Goal: Task Accomplishment & Management: Manage account settings

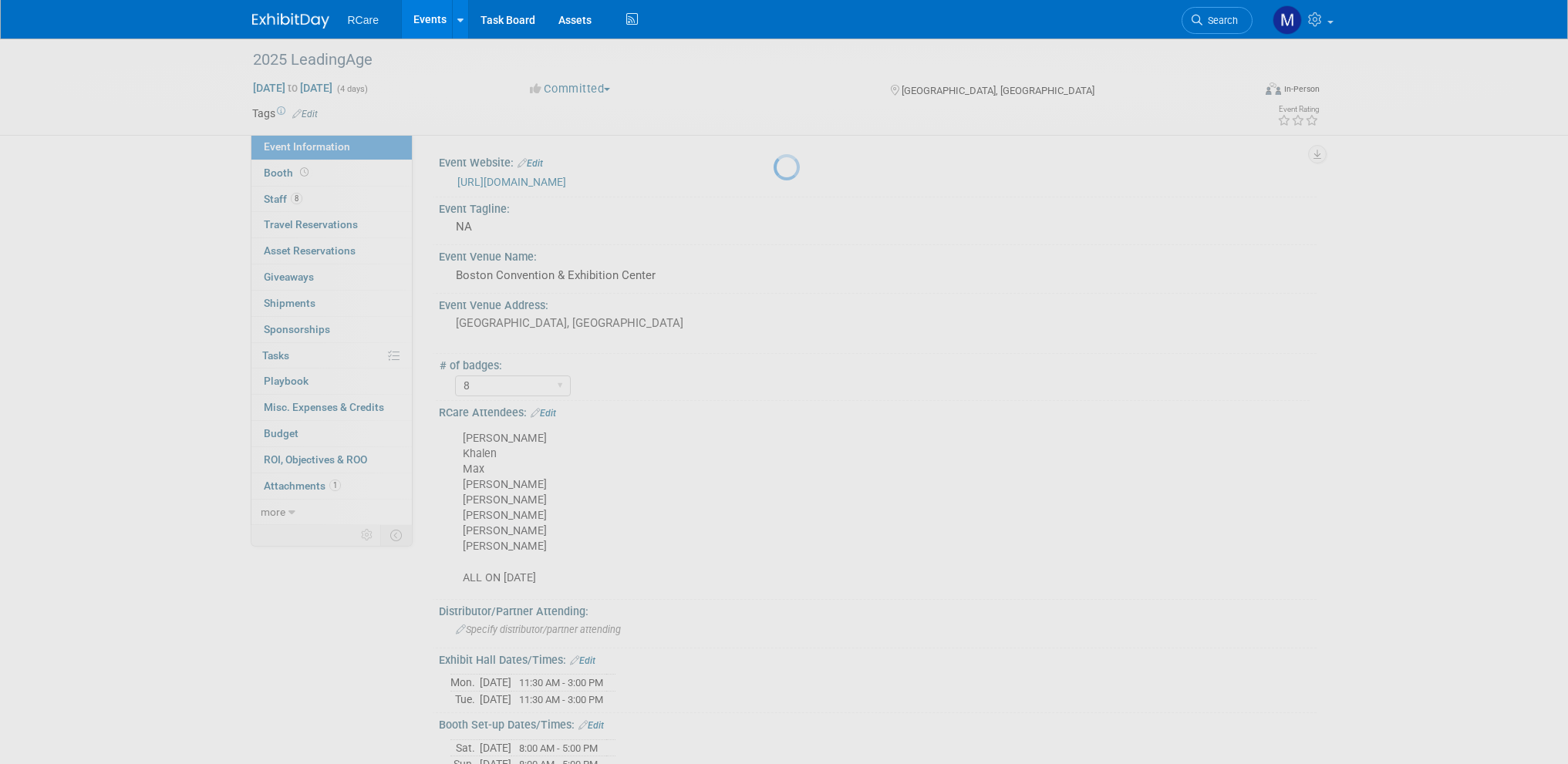
select select "8"
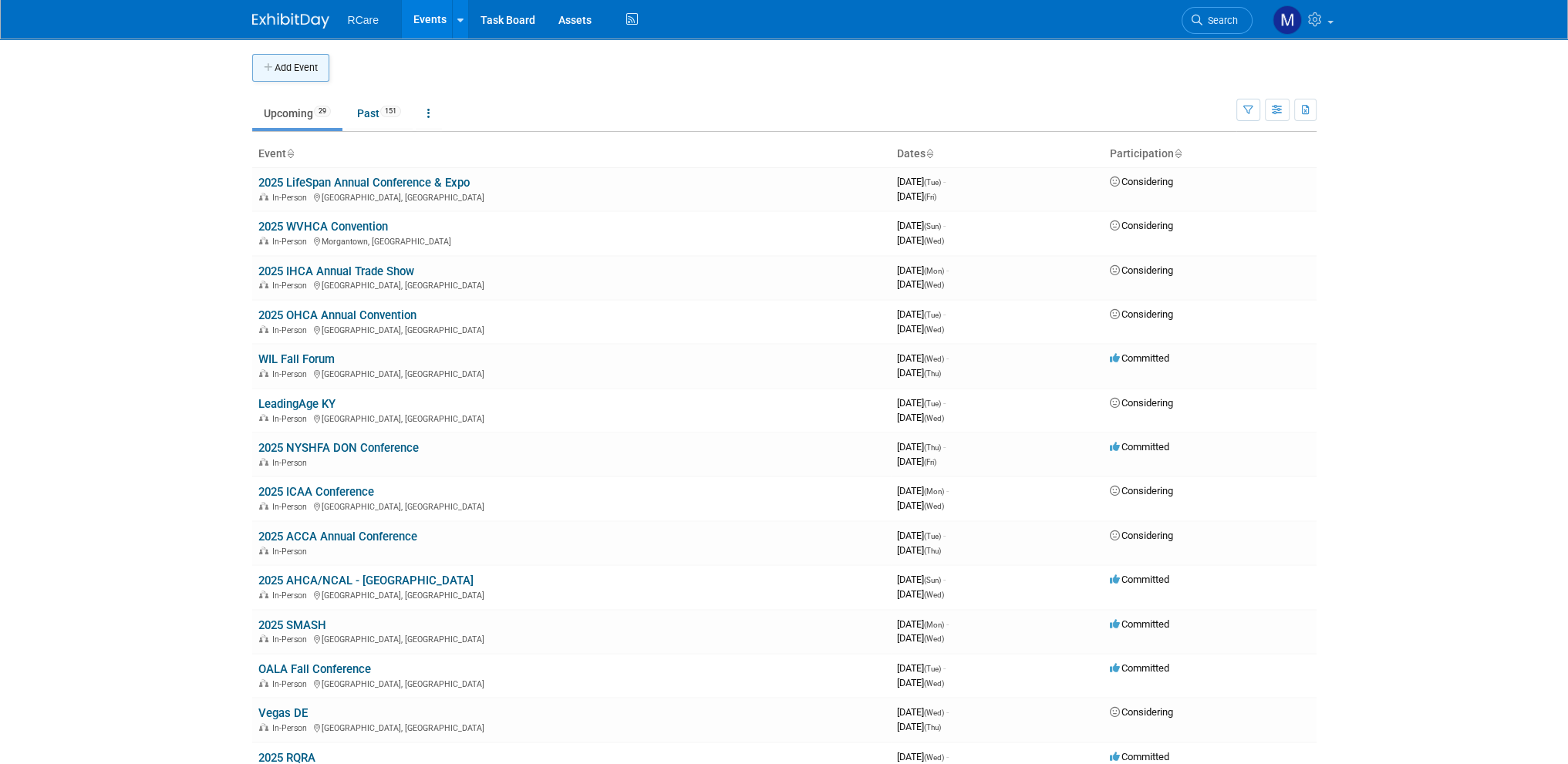
click at [281, 63] on button "Add Event" at bounding box center [291, 68] width 77 height 28
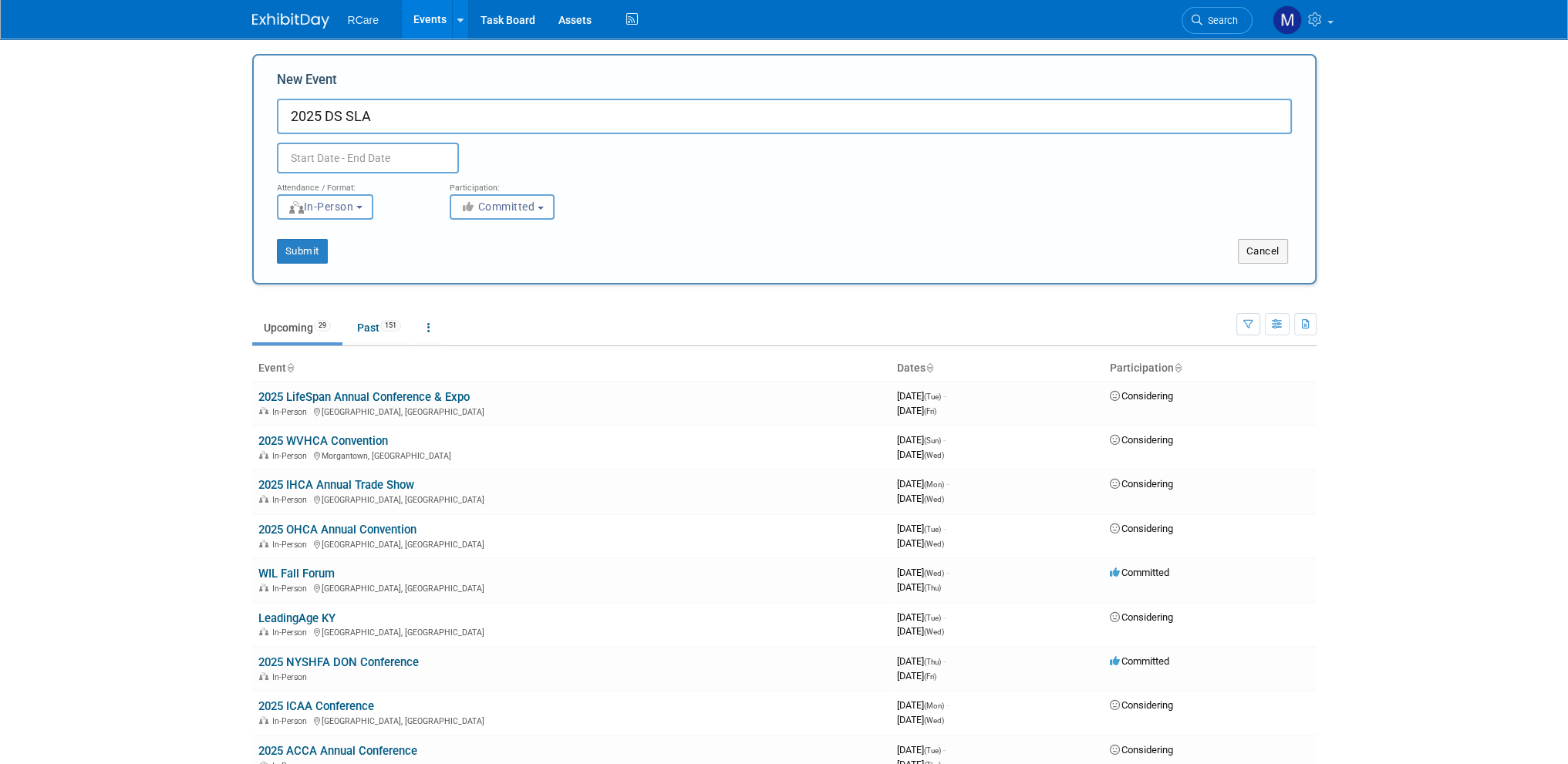
type input "2025 DS SLA"
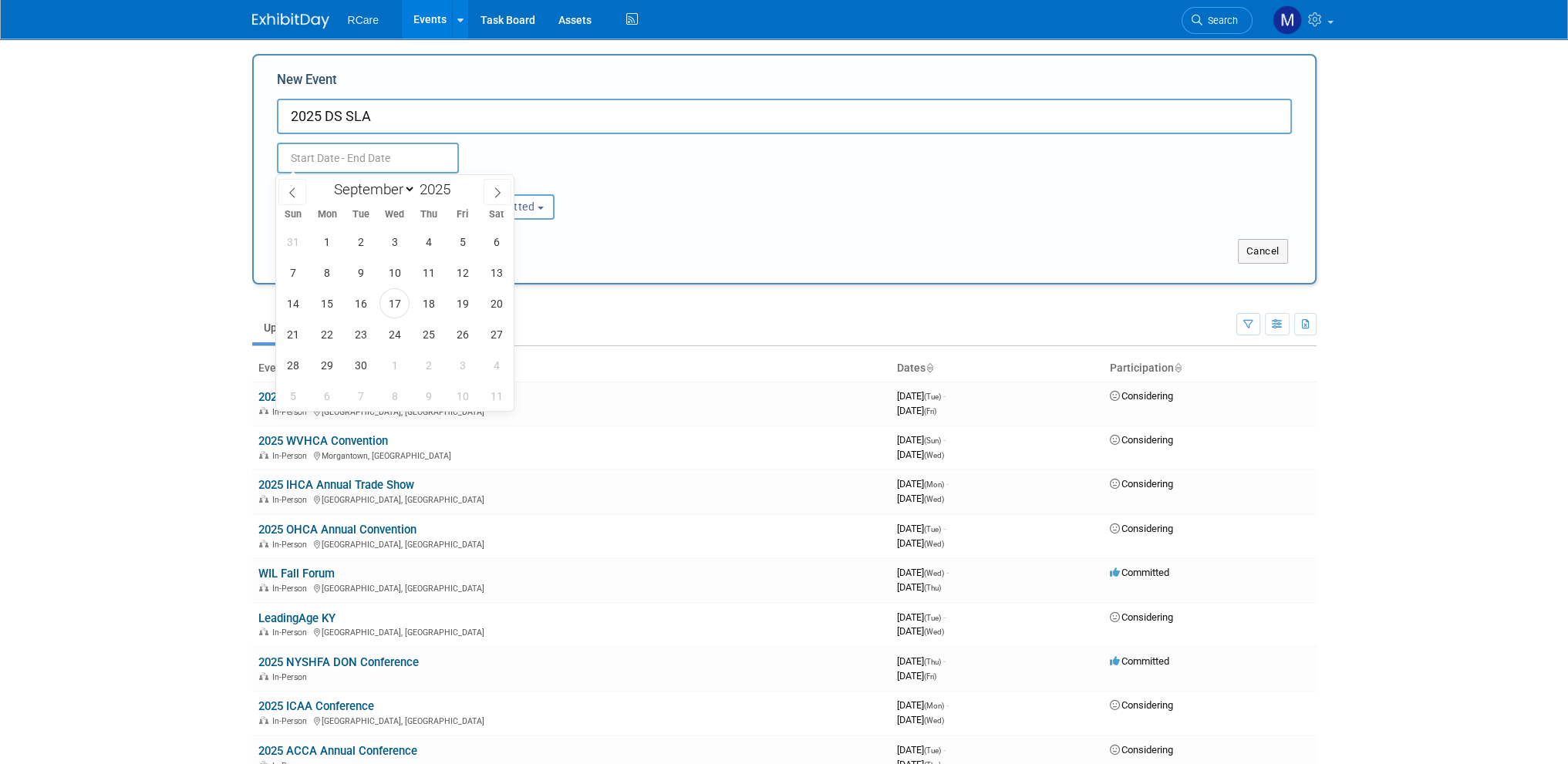
click at [304, 159] on input "text" at bounding box center [368, 158] width 182 height 31
click at [407, 193] on select "January February March April May June July August September October November De…" at bounding box center [371, 188] width 89 height 19
click at [507, 192] on span at bounding box center [497, 192] width 28 height 26
select select "9"
click at [423, 243] on span "2" at bounding box center [428, 241] width 30 height 30
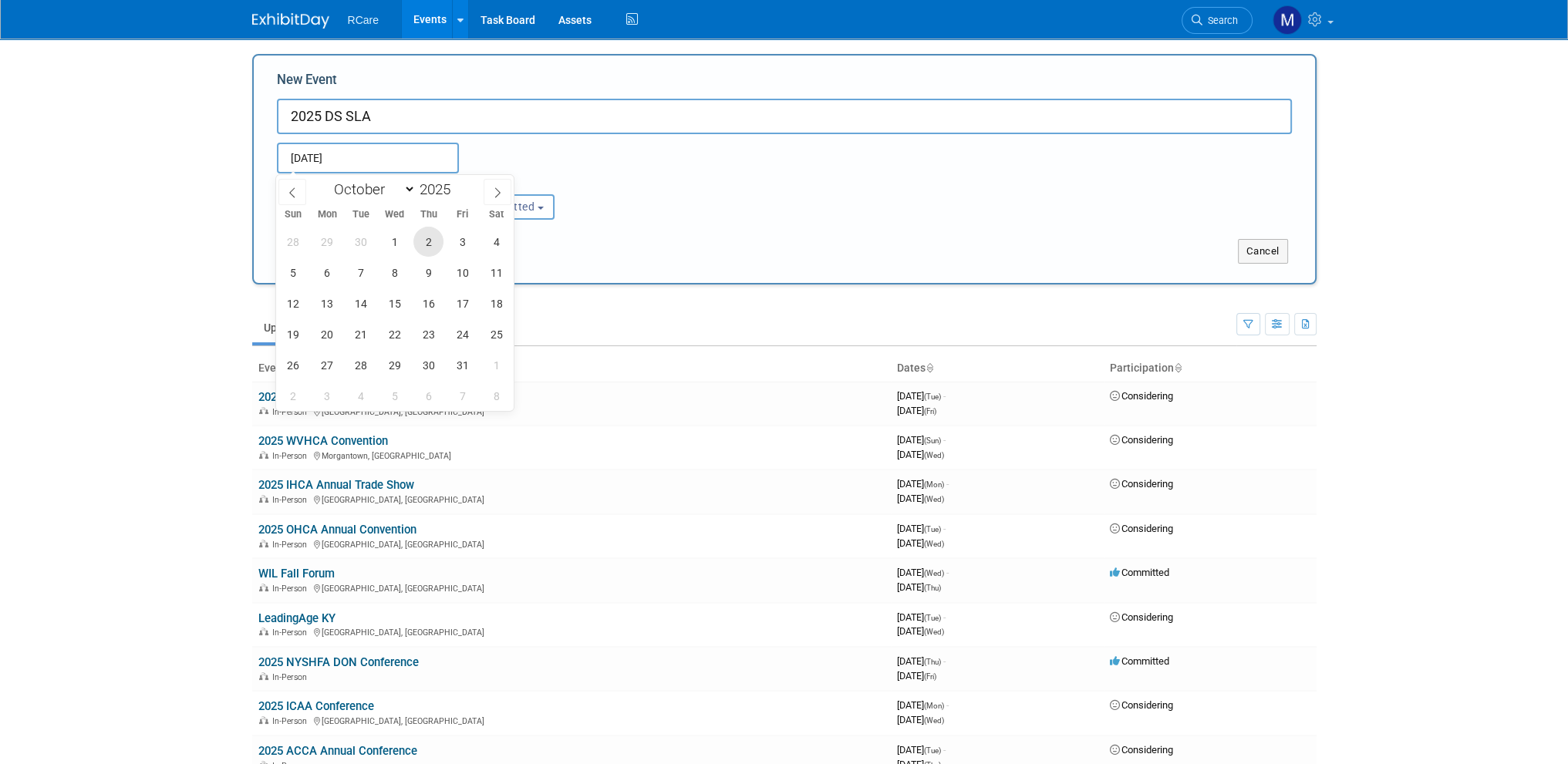
type input "[DATE] to [DATE]"
click at [564, 222] on div "Submit Cancel" at bounding box center [784, 242] width 1037 height 44
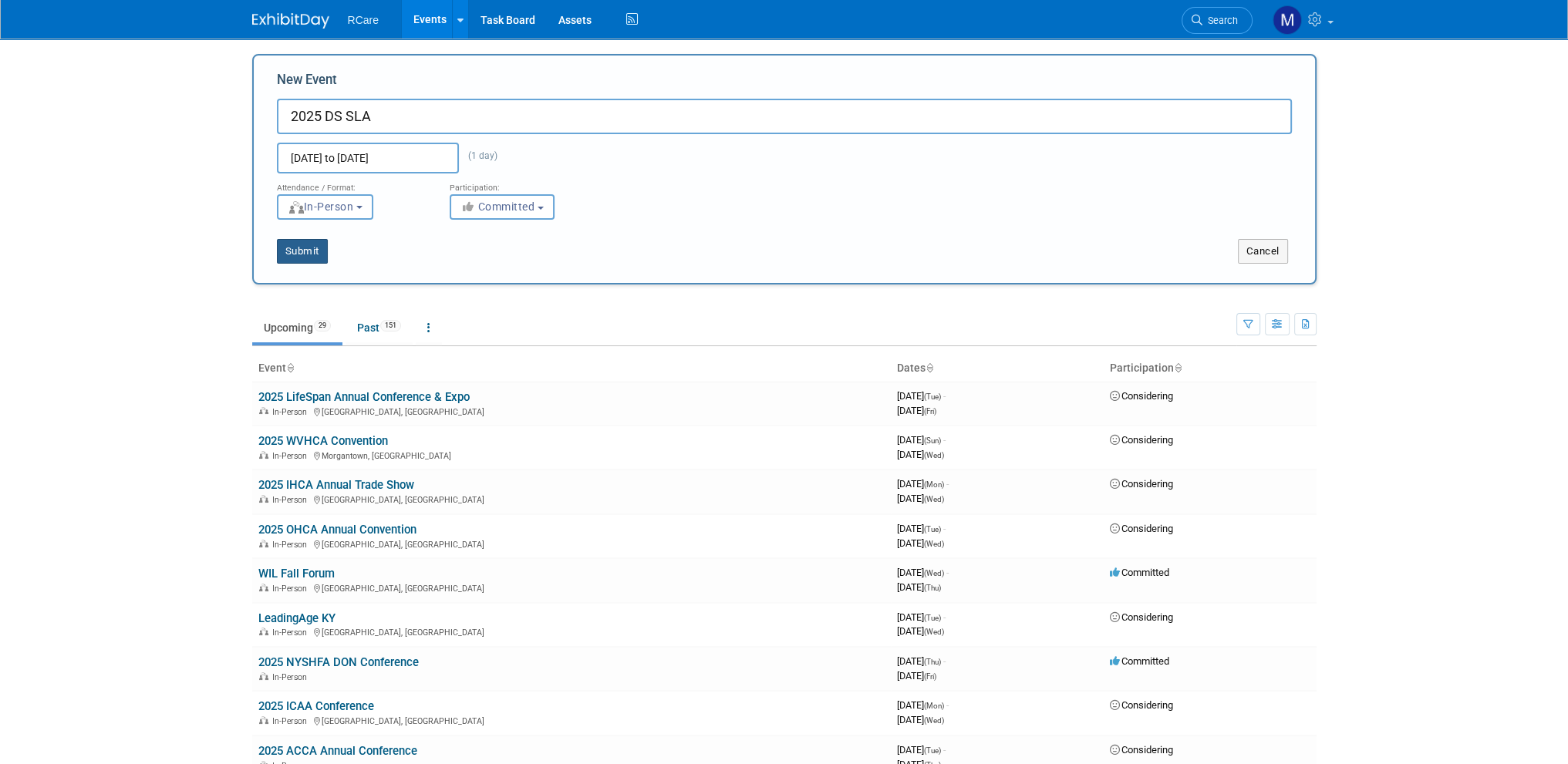
click at [311, 252] on button "Submit" at bounding box center [302, 251] width 51 height 24
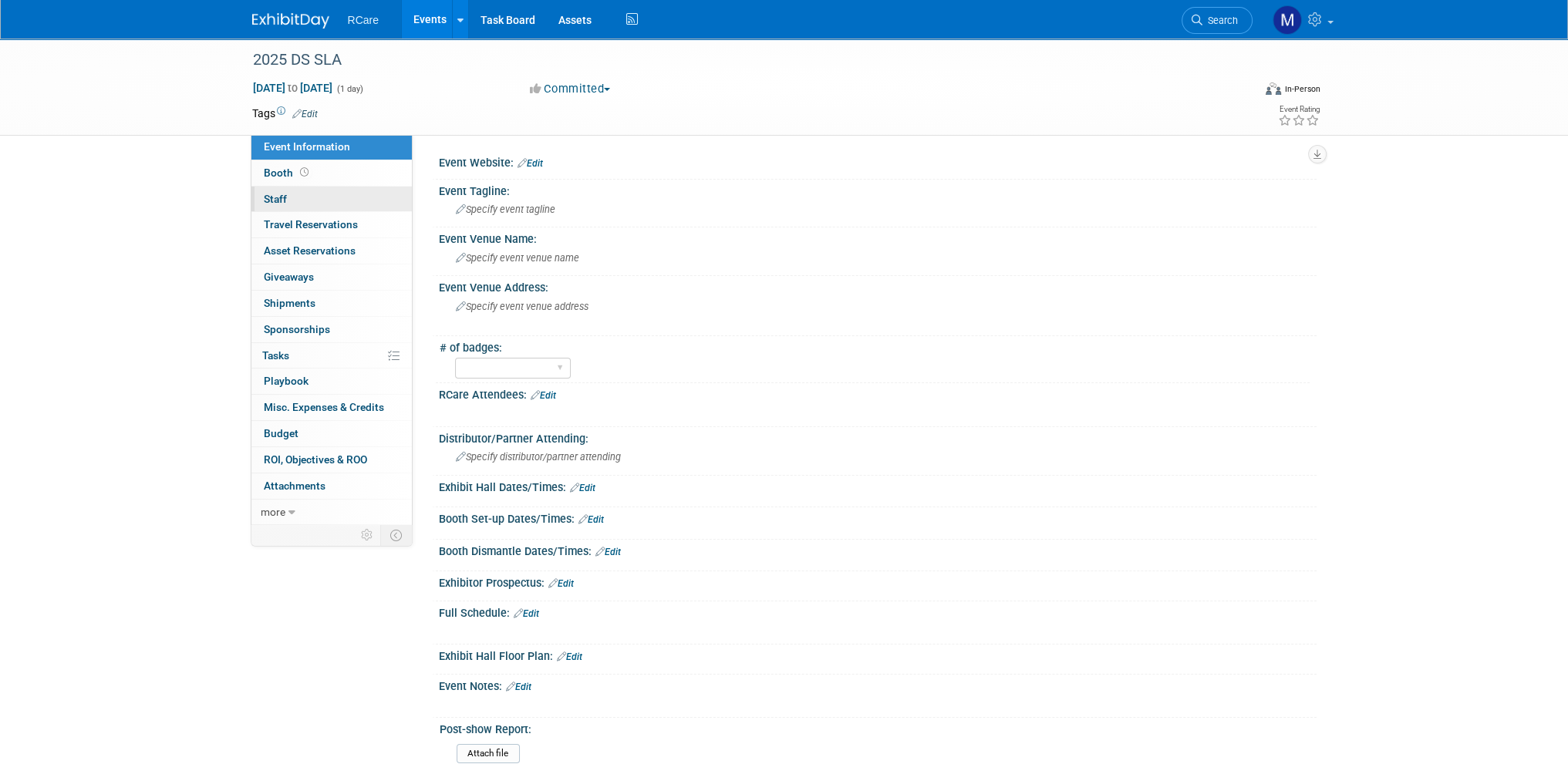
click at [278, 195] on span "Staff 0" at bounding box center [275, 199] width 24 height 13
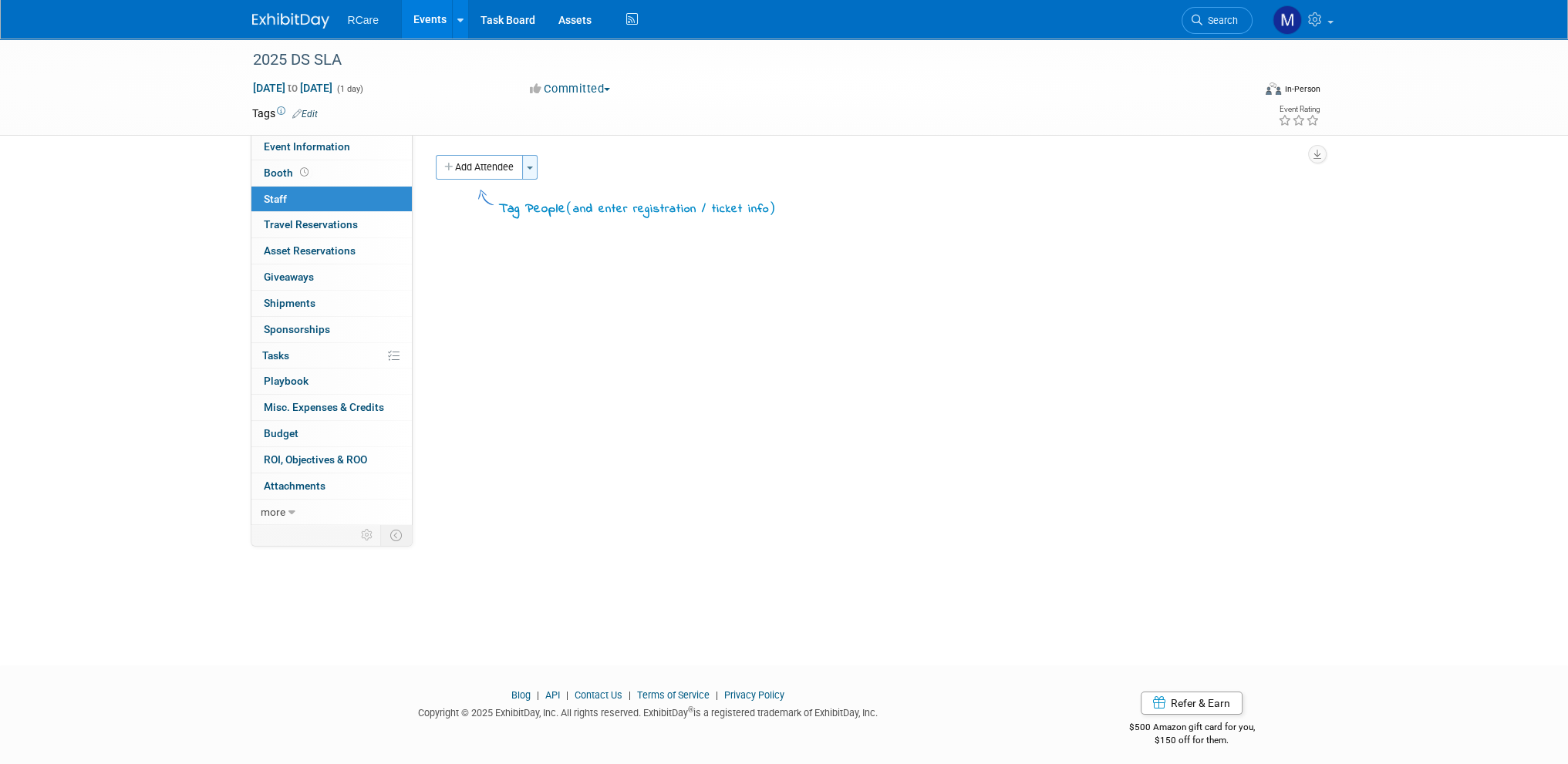
click at [529, 167] on span "button" at bounding box center [530, 167] width 6 height 3
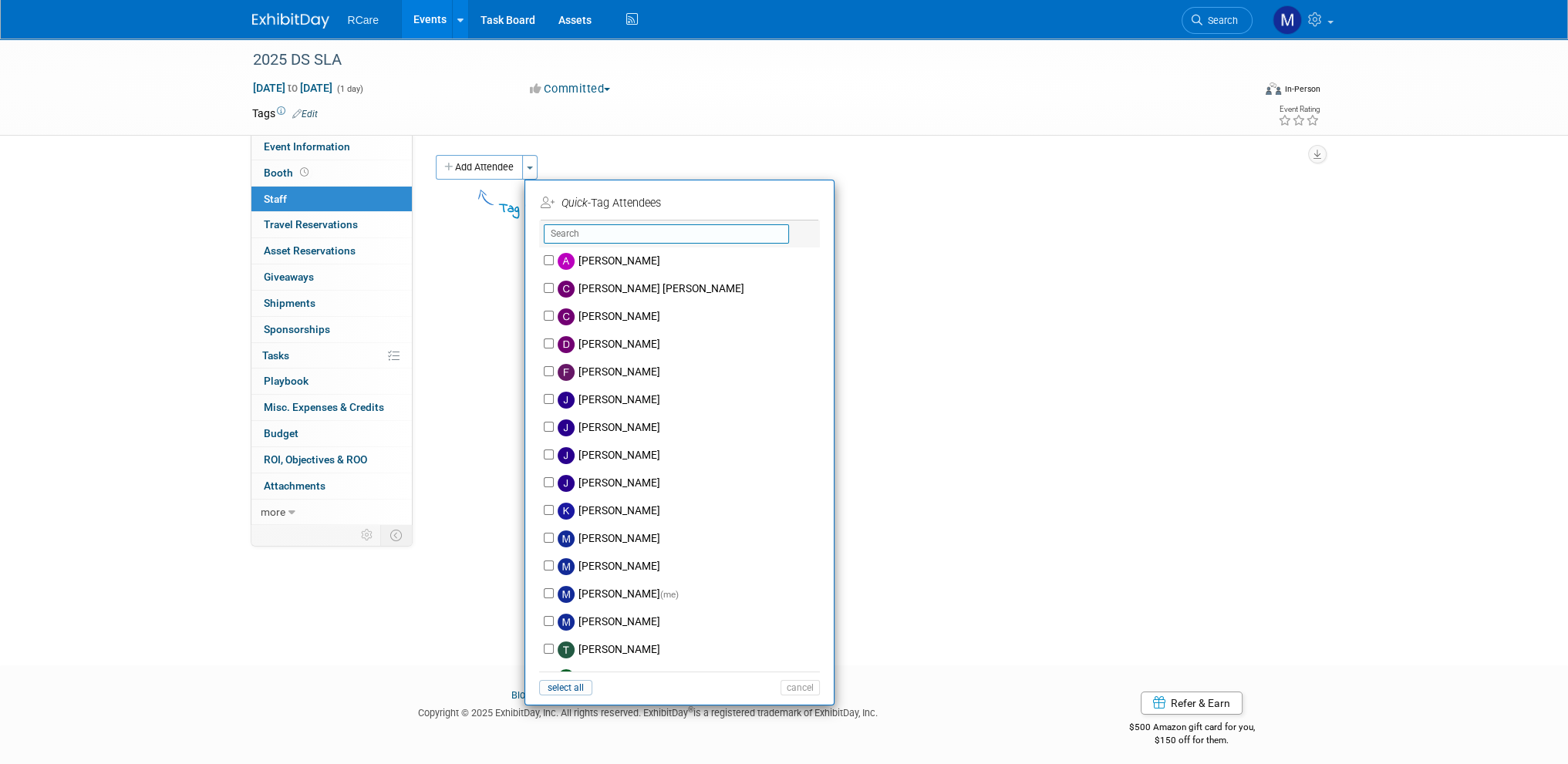
click at [570, 236] on input "text" at bounding box center [665, 234] width 245 height 19
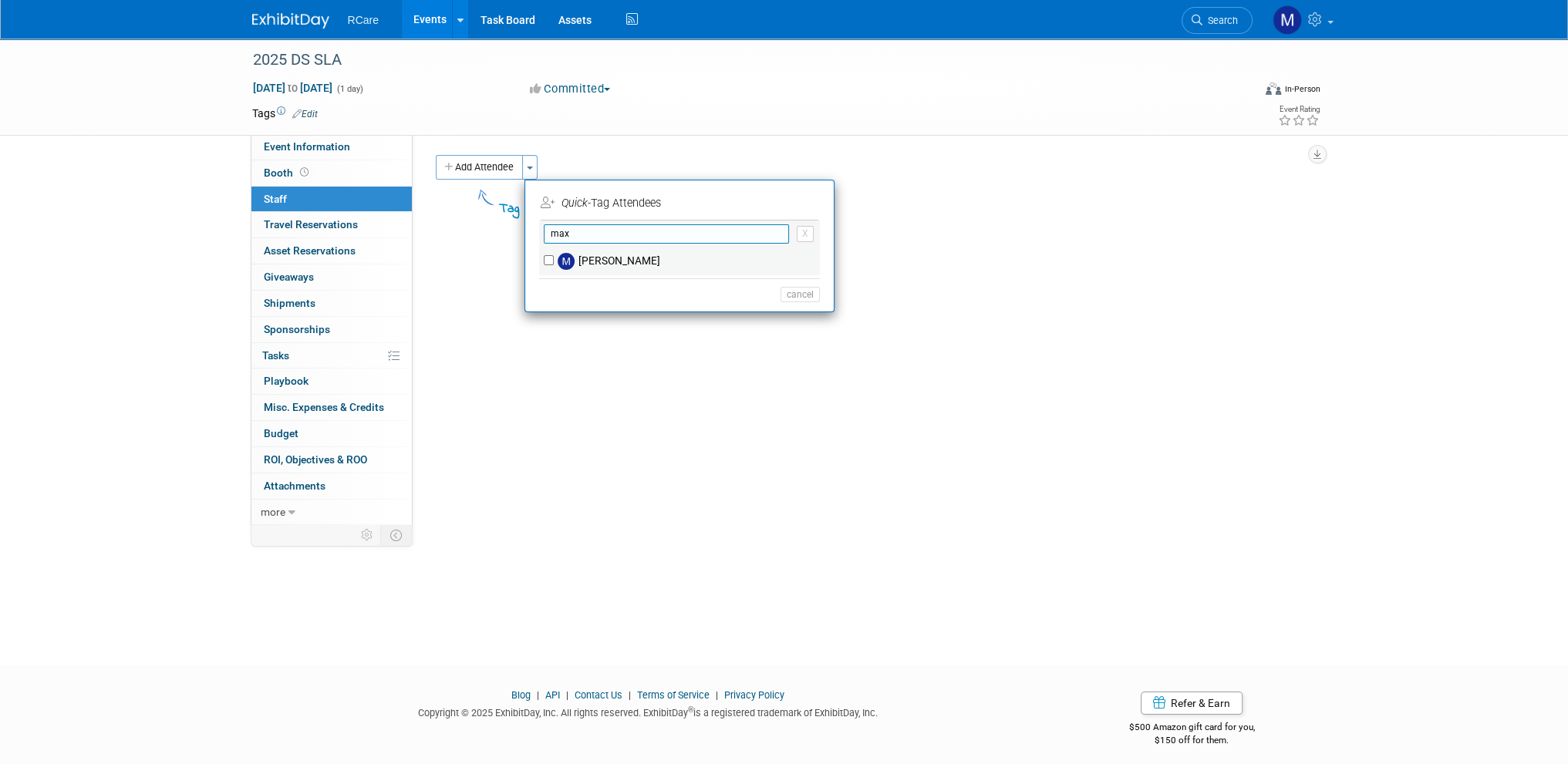
type input "max"
click at [543, 259] on input "maxim kowal" at bounding box center [548, 260] width 10 height 10
checkbox input "true"
click at [795, 205] on button "Apply" at bounding box center [795, 203] width 47 height 23
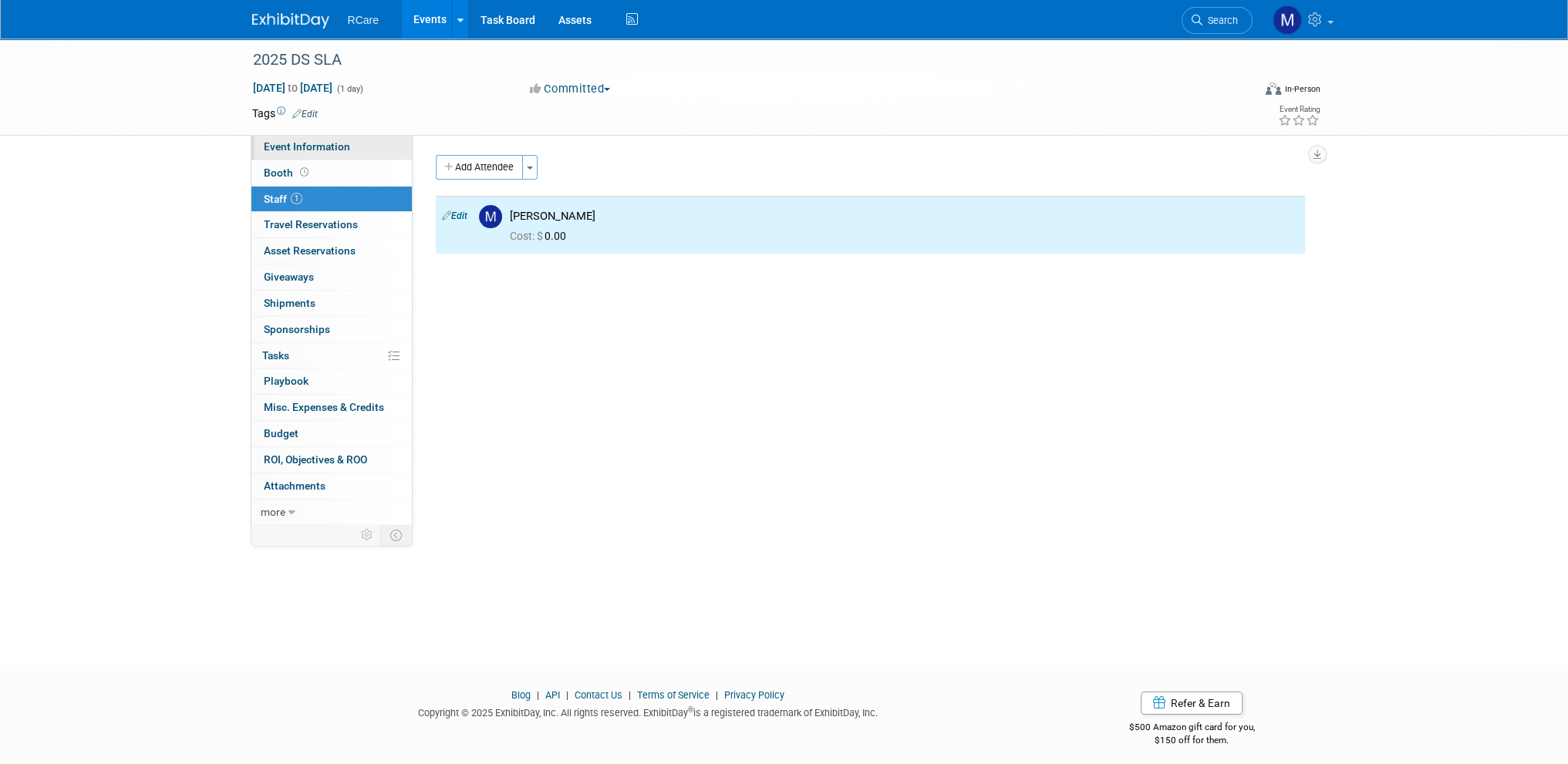
click at [345, 148] on span "Event Information" at bounding box center [306, 147] width 86 height 13
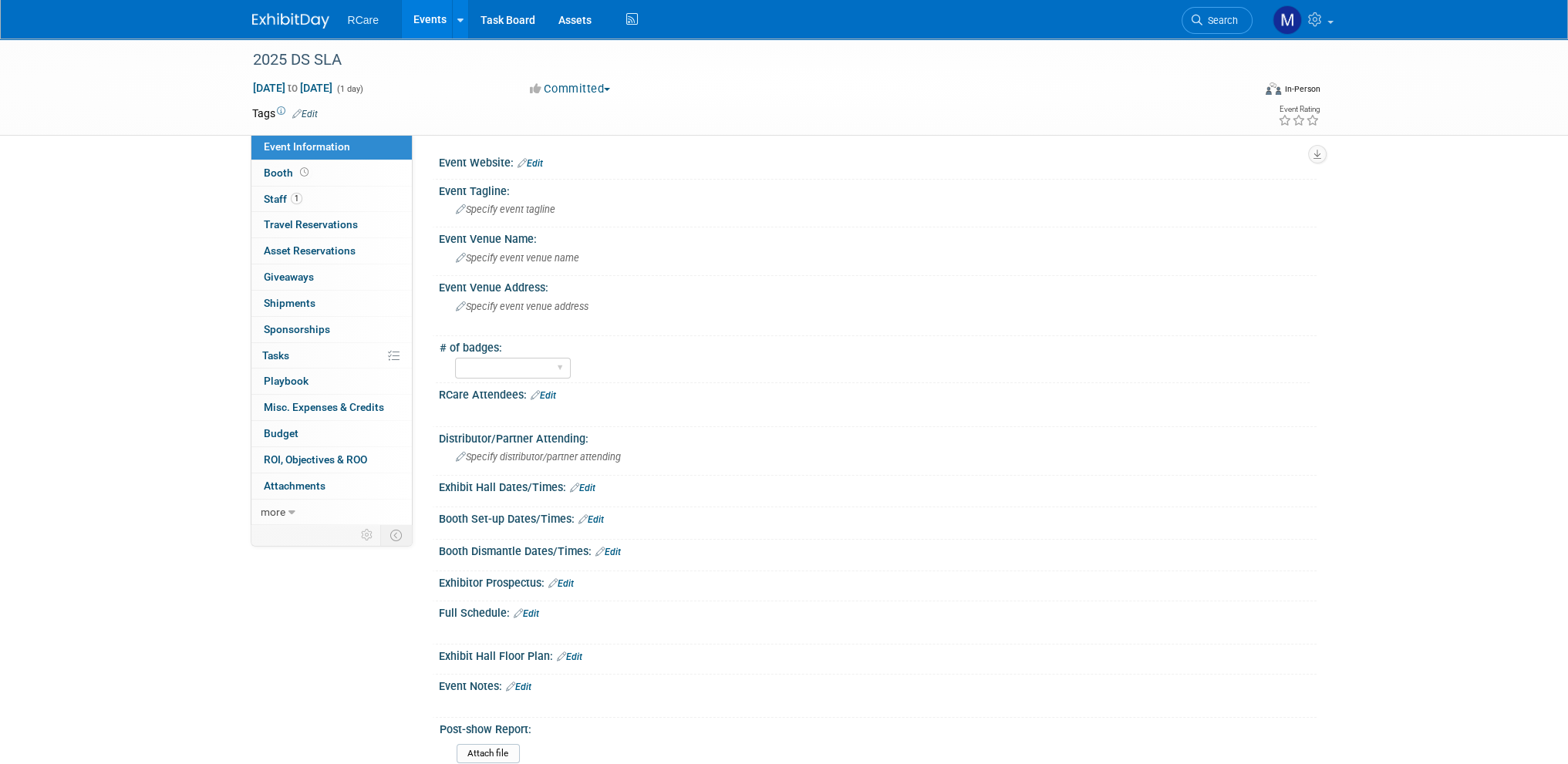
click at [552, 391] on link "Edit" at bounding box center [543, 396] width 25 height 11
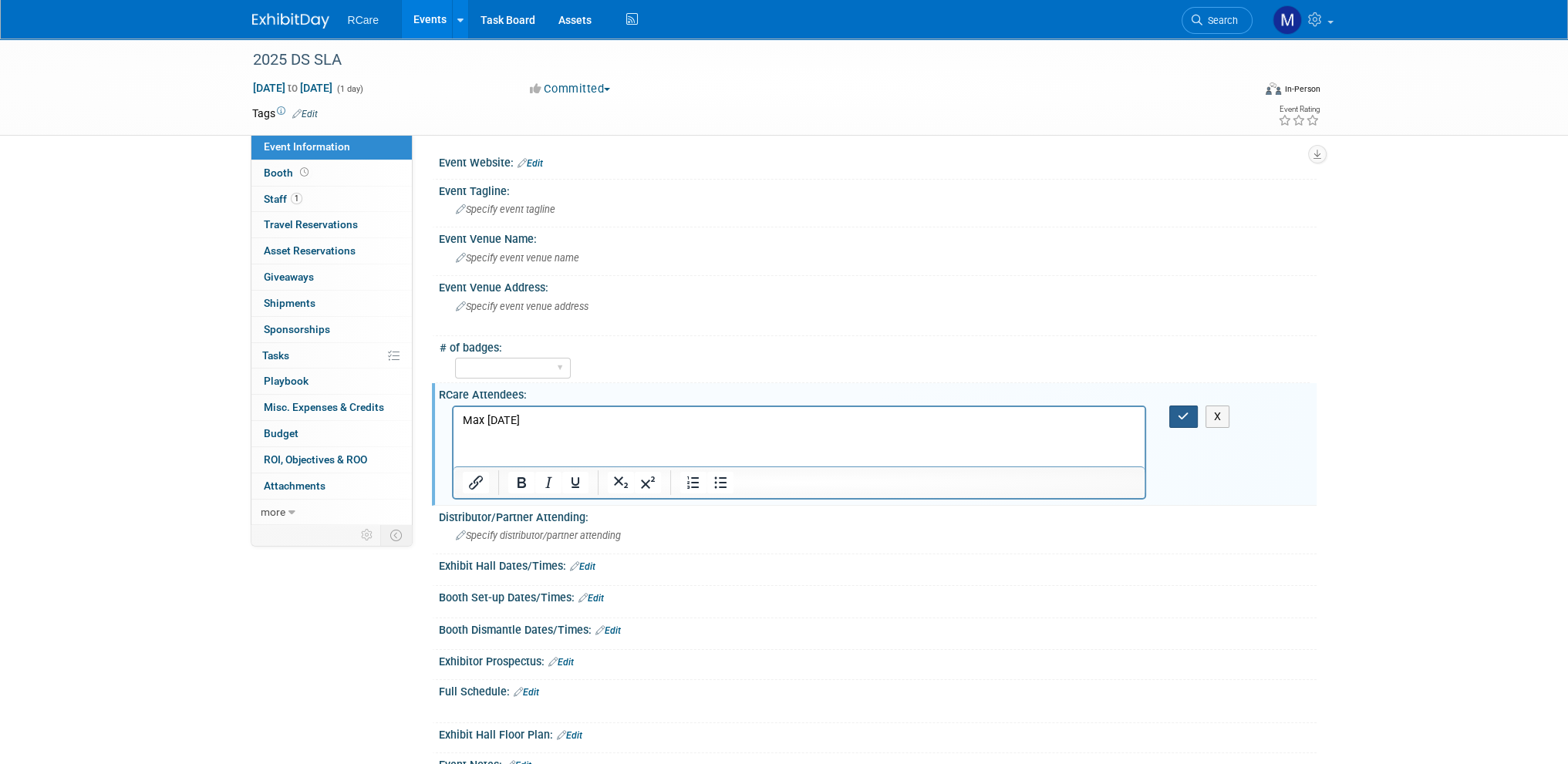
click at [1188, 415] on icon "button" at bounding box center [1183, 416] width 12 height 11
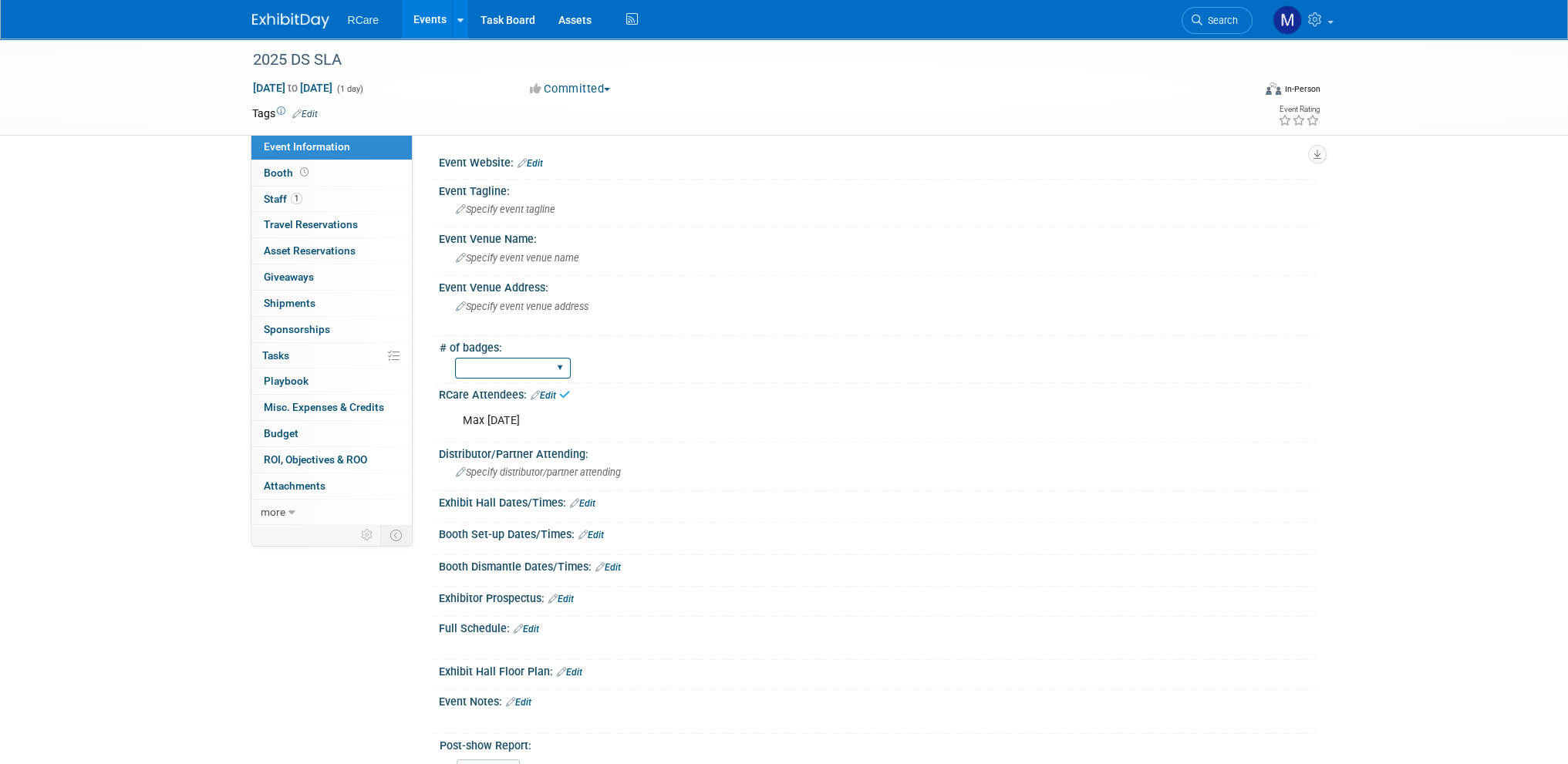
drag, startPoint x: 555, startPoint y: 364, endPoint x: 547, endPoint y: 367, distance: 8.5
click at [555, 364] on select "1 2 3 4 5 6 7 8 9 10 11 12" at bounding box center [513, 368] width 116 height 21
select select "1"
click at [455, 358] on select "1 2 3 4 5 6 7 8 9 10 11 12" at bounding box center [513, 368] width 116 height 21
drag, startPoint x: 533, startPoint y: 158, endPoint x: 527, endPoint y: 164, distance: 8.5
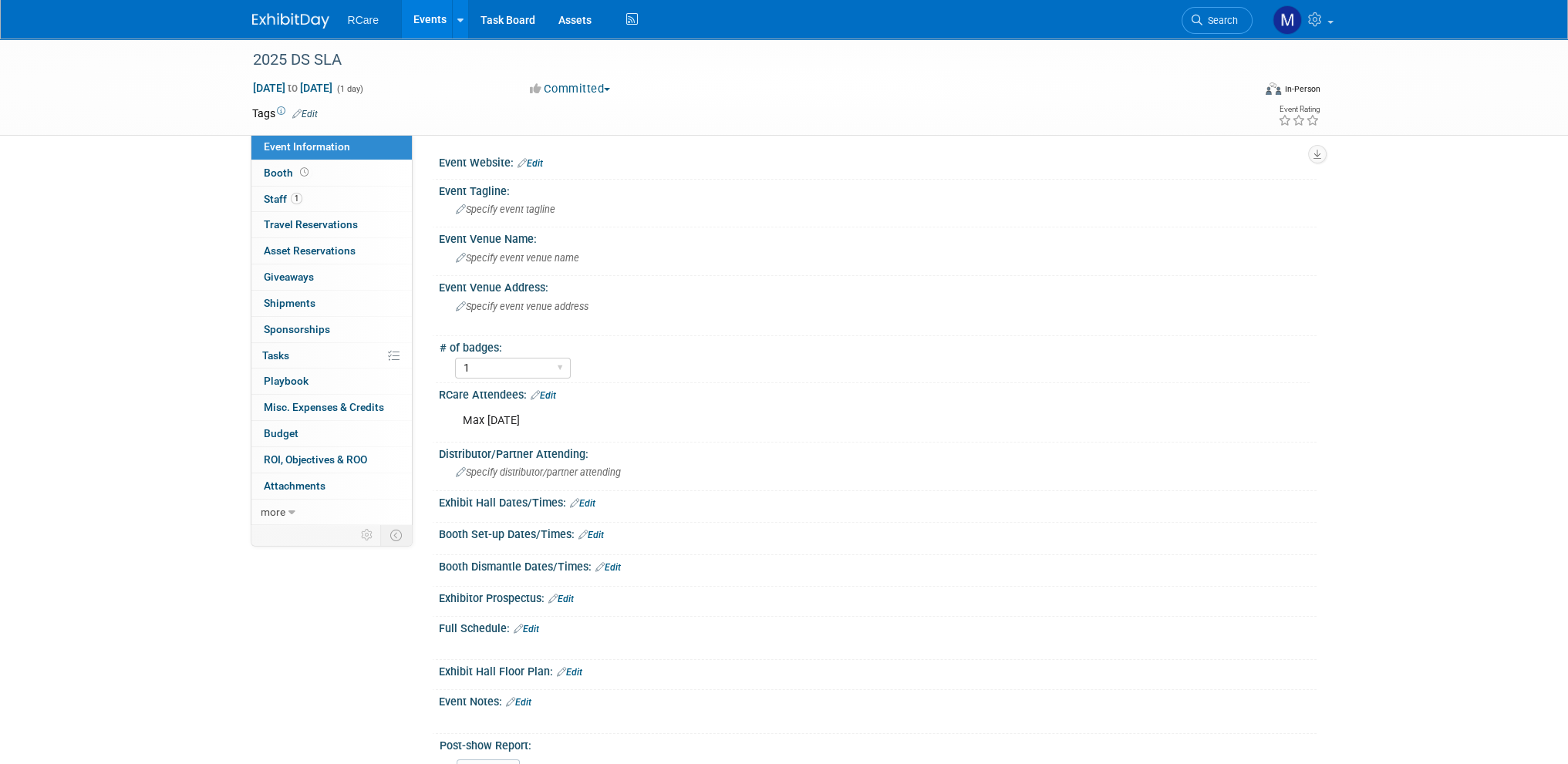
click at [534, 158] on link "Edit" at bounding box center [531, 164] width 25 height 11
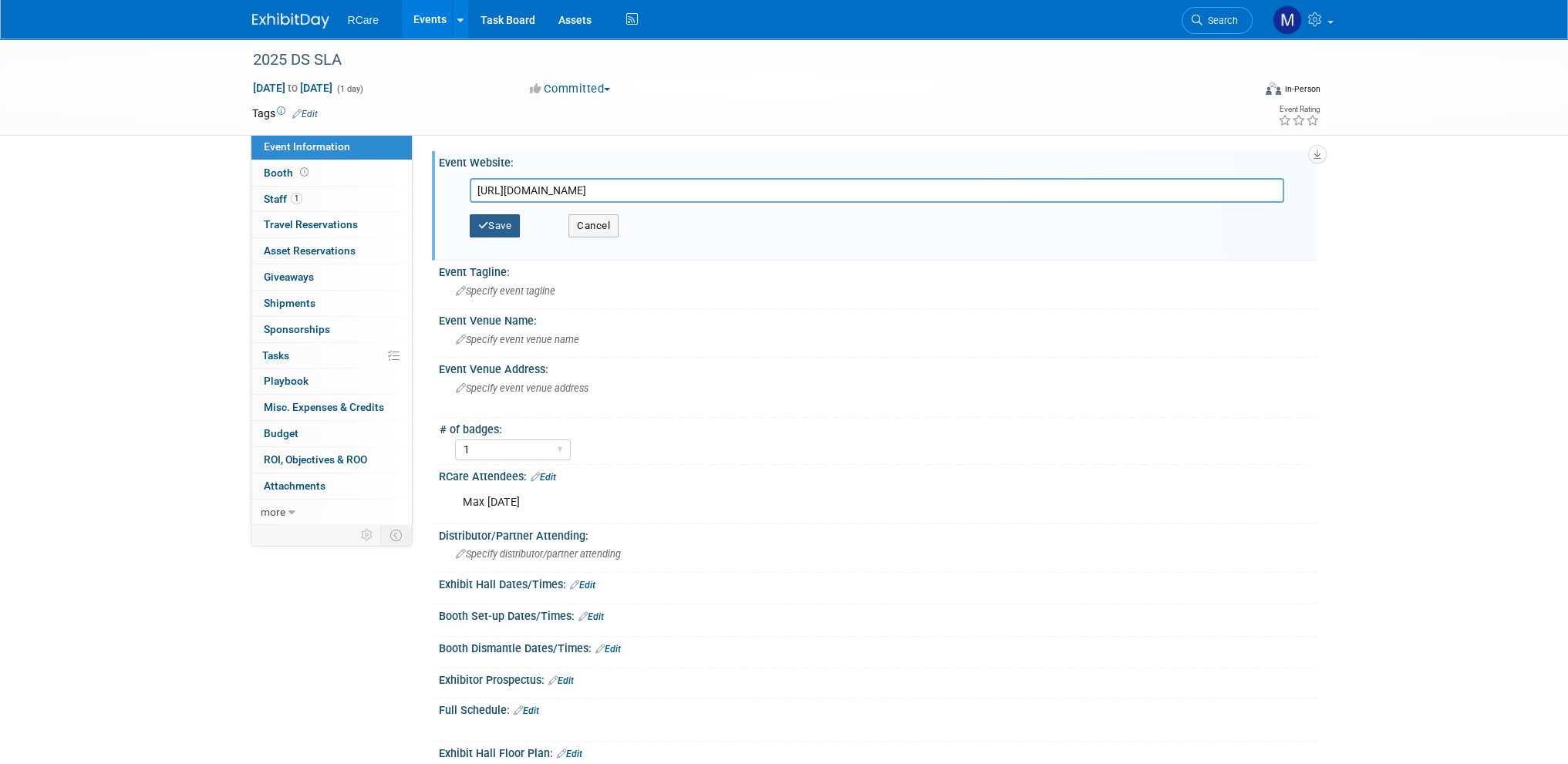
type input "https://seniorlivingadvocacy.org/"
click at [502, 224] on button "Save" at bounding box center [495, 226] width 51 height 24
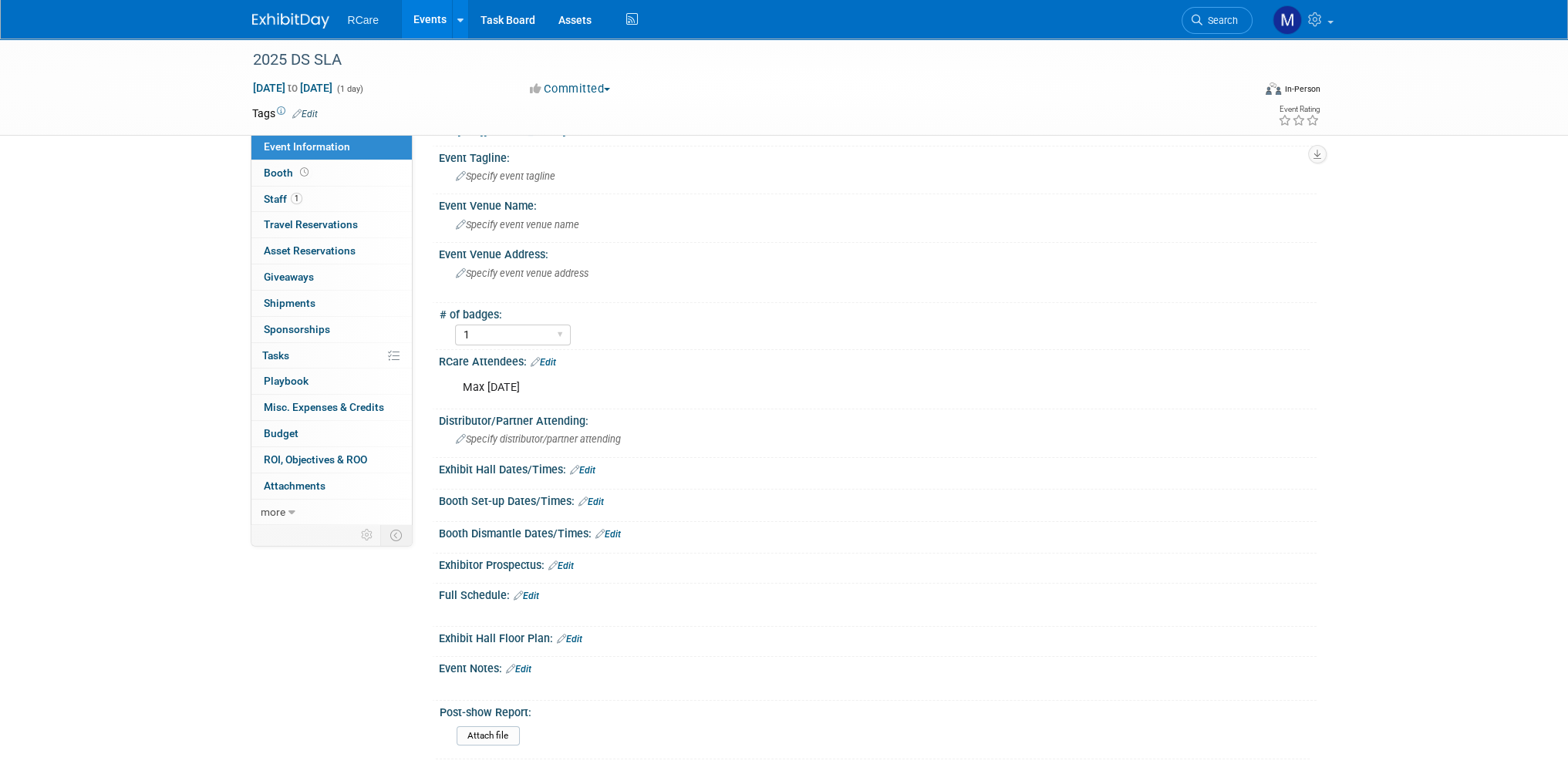
scroll to position [154, 0]
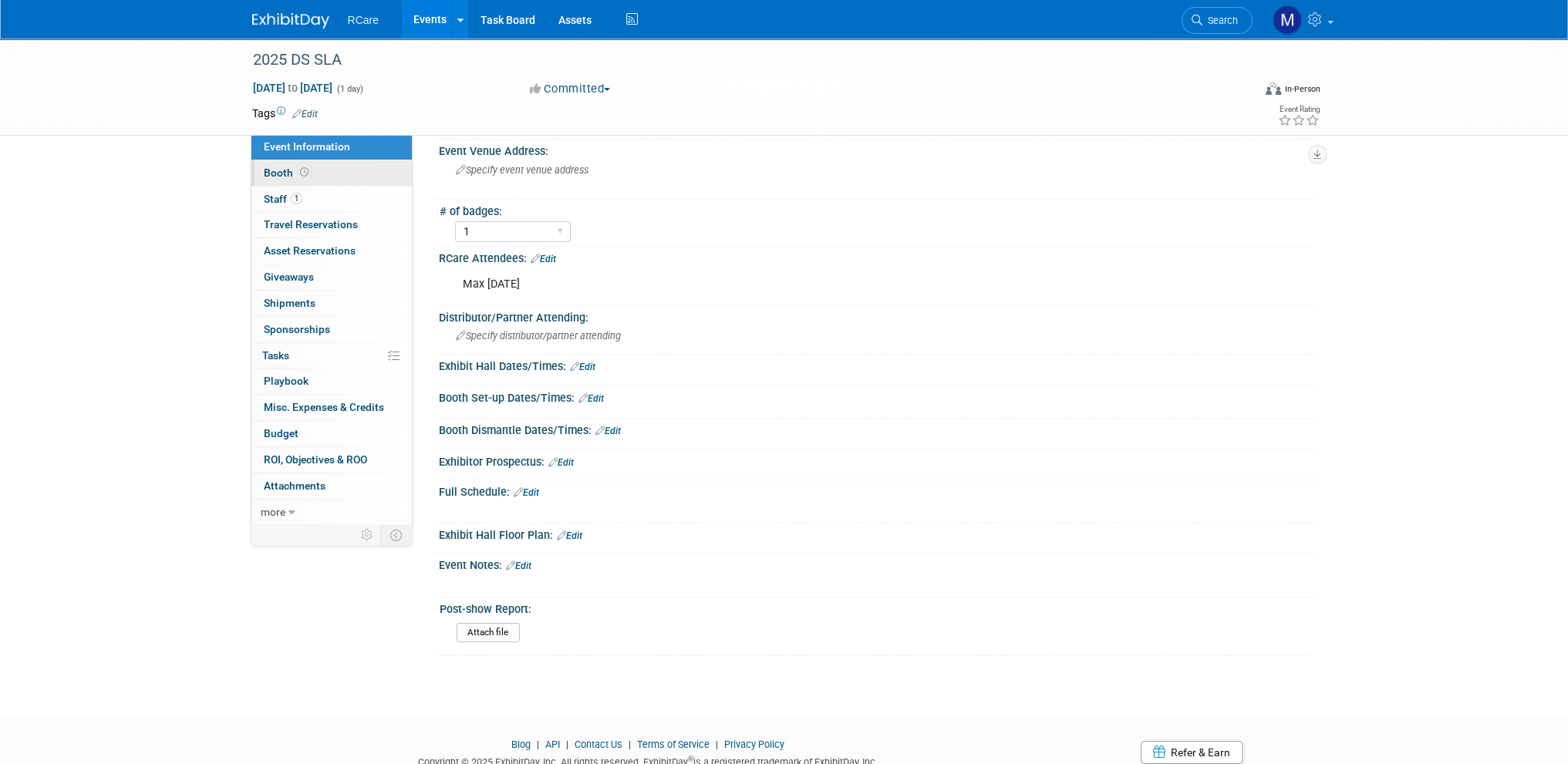
click at [297, 176] on span at bounding box center [304, 172] width 14 height 12
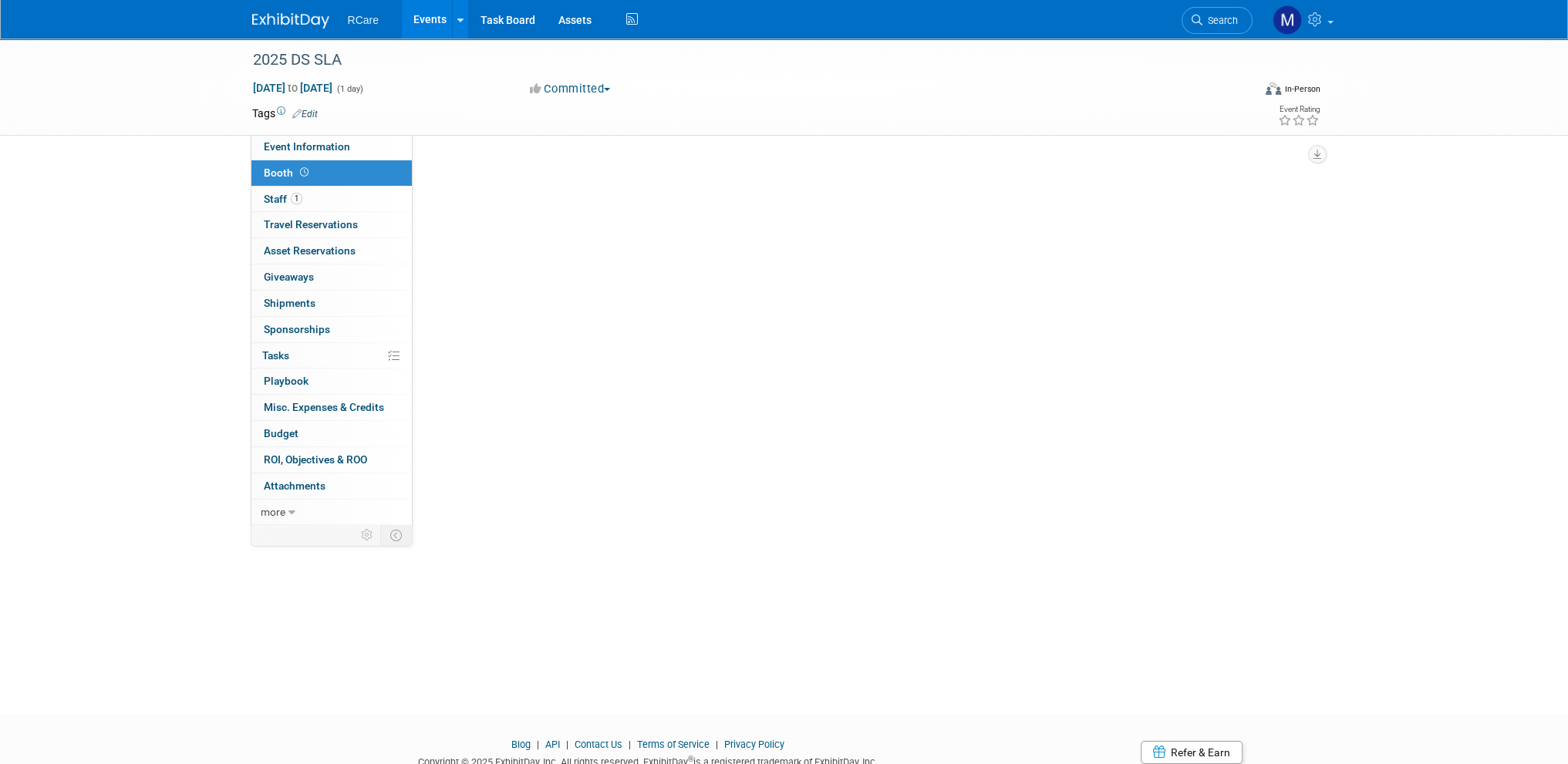
scroll to position [0, 0]
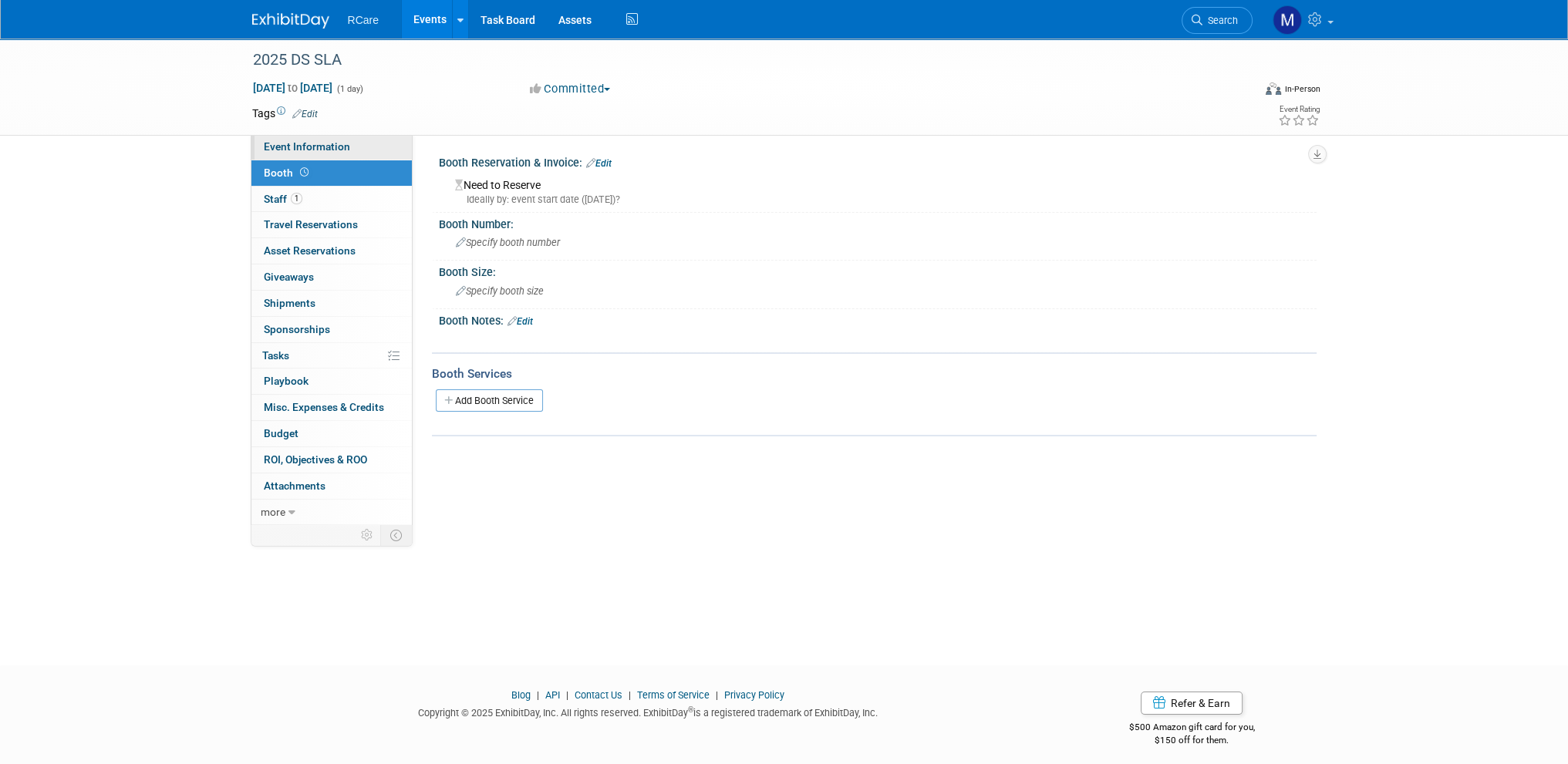
click at [304, 144] on span "Event Information" at bounding box center [306, 147] width 86 height 13
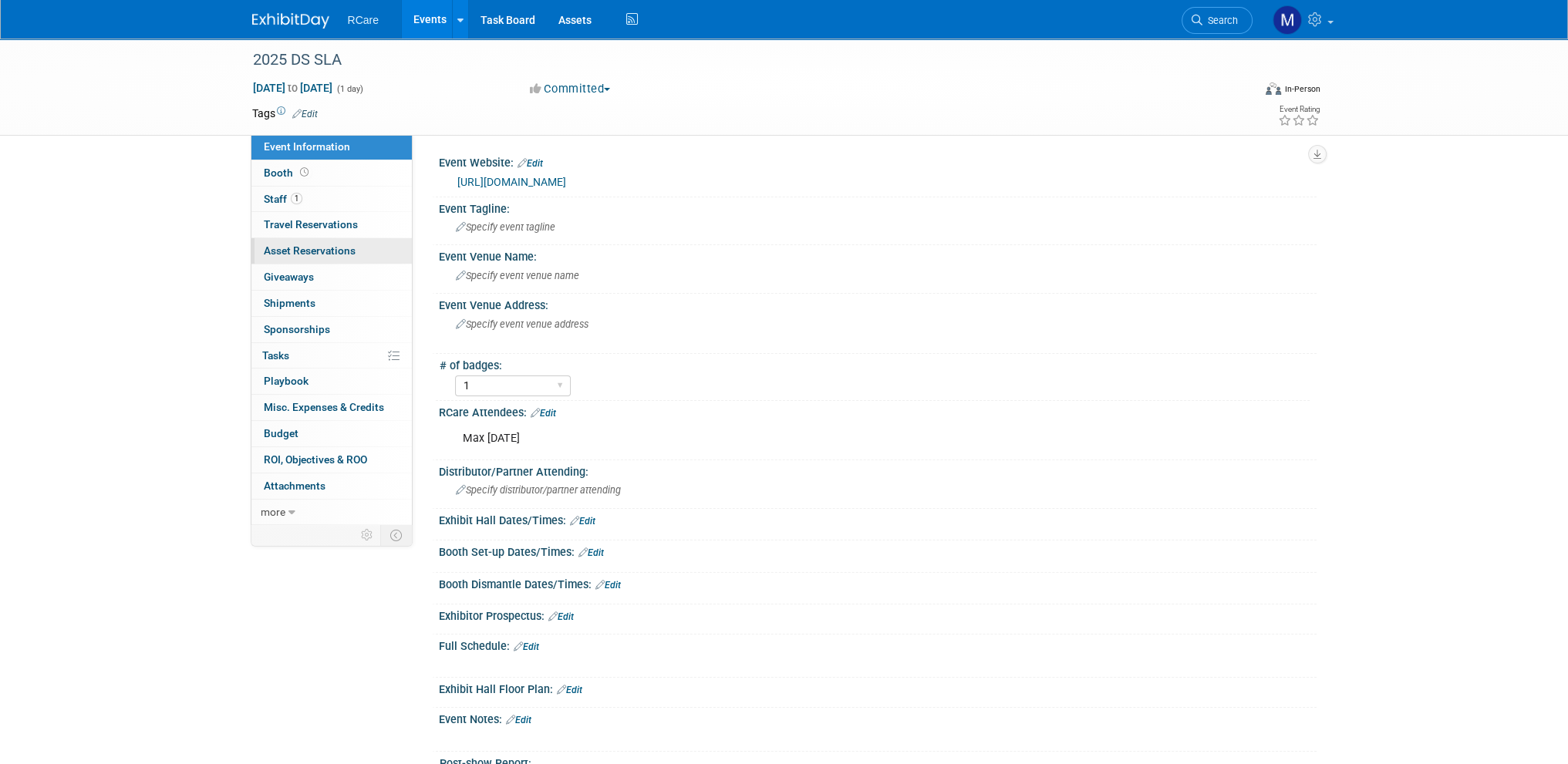
click at [319, 251] on span "Asset Reservations 0" at bounding box center [309, 251] width 91 height 13
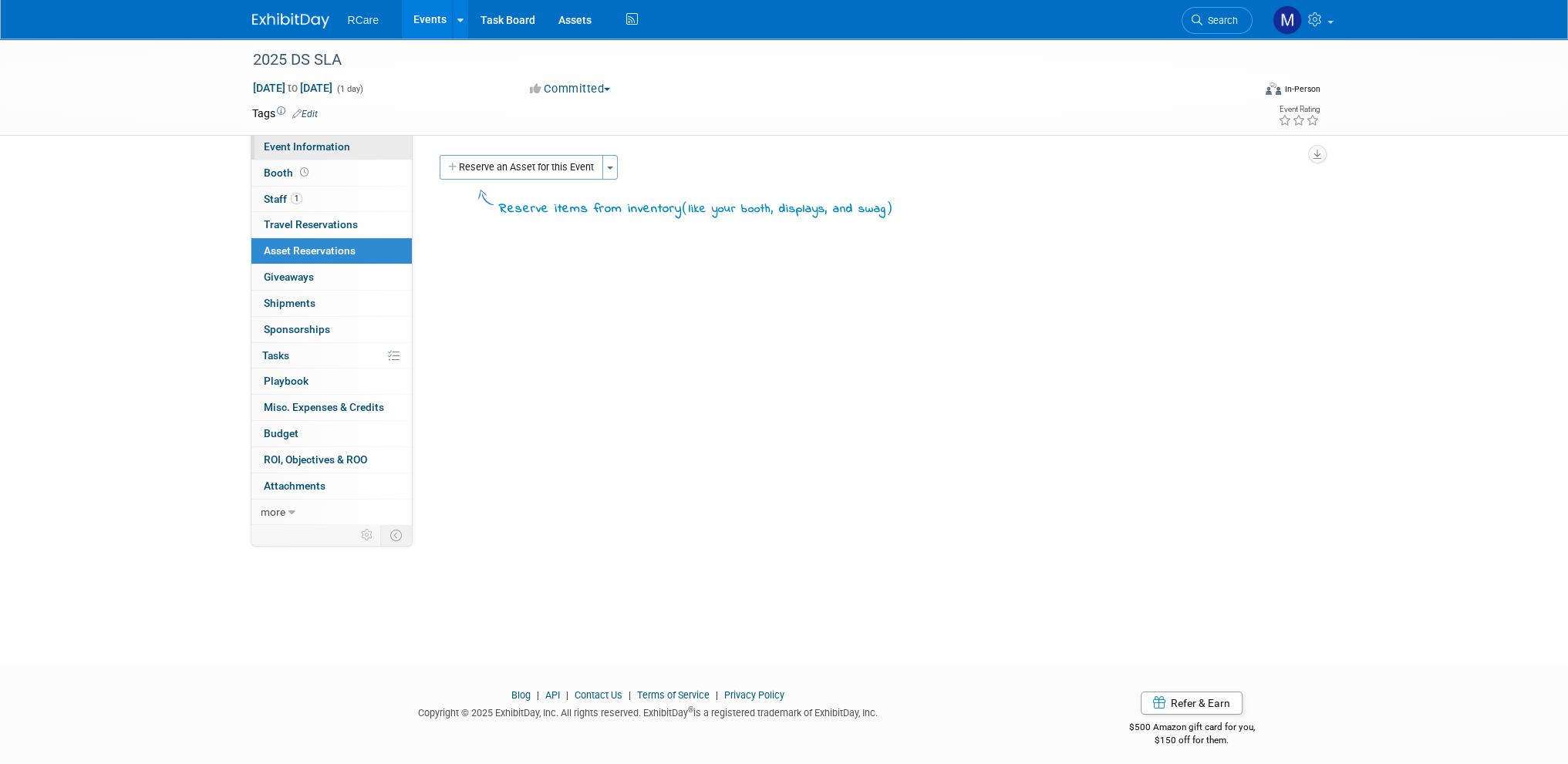
click at [293, 144] on span "Event Information" at bounding box center [306, 147] width 86 height 13
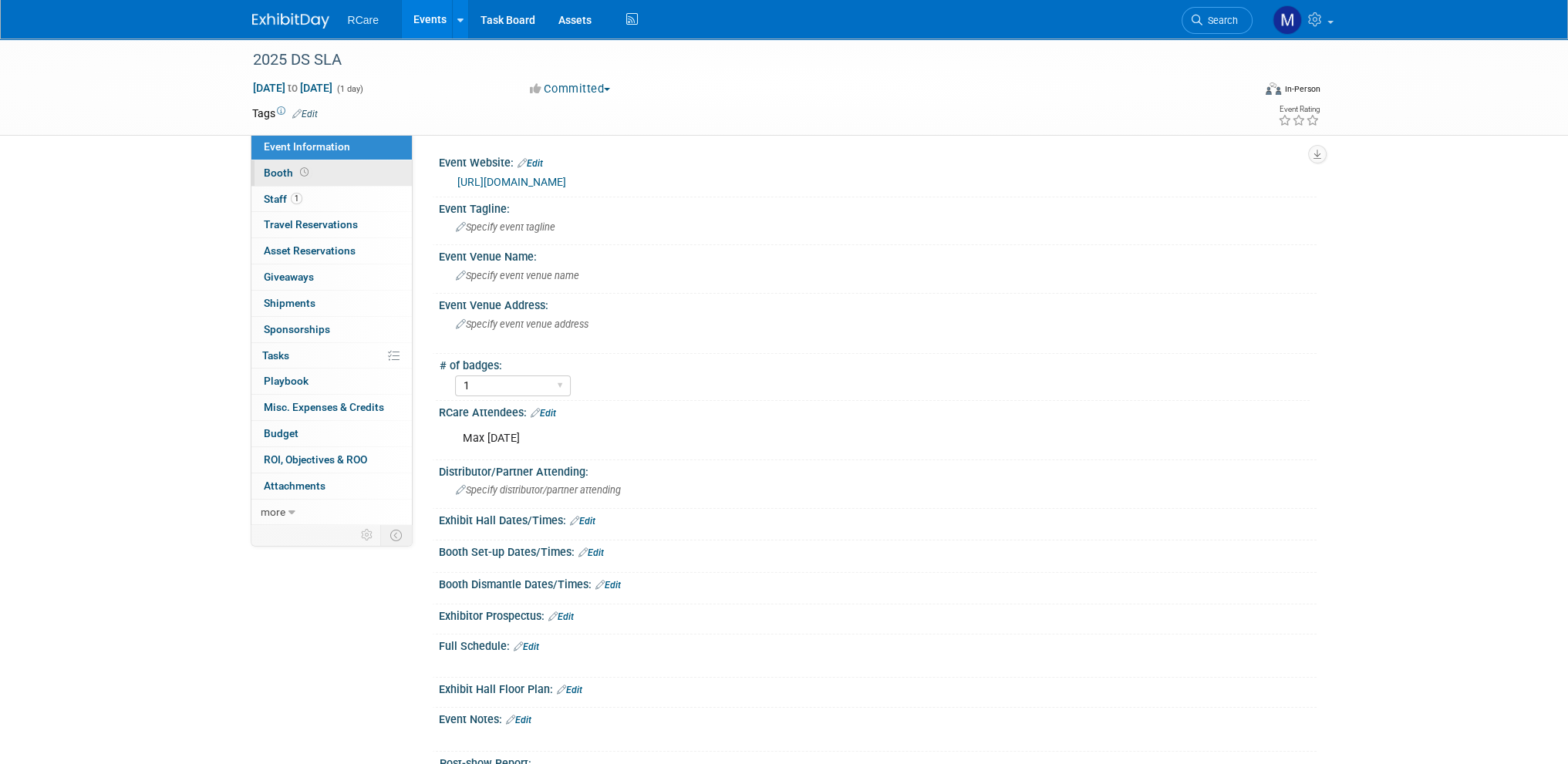
click at [335, 184] on link "Booth" at bounding box center [331, 173] width 160 height 25
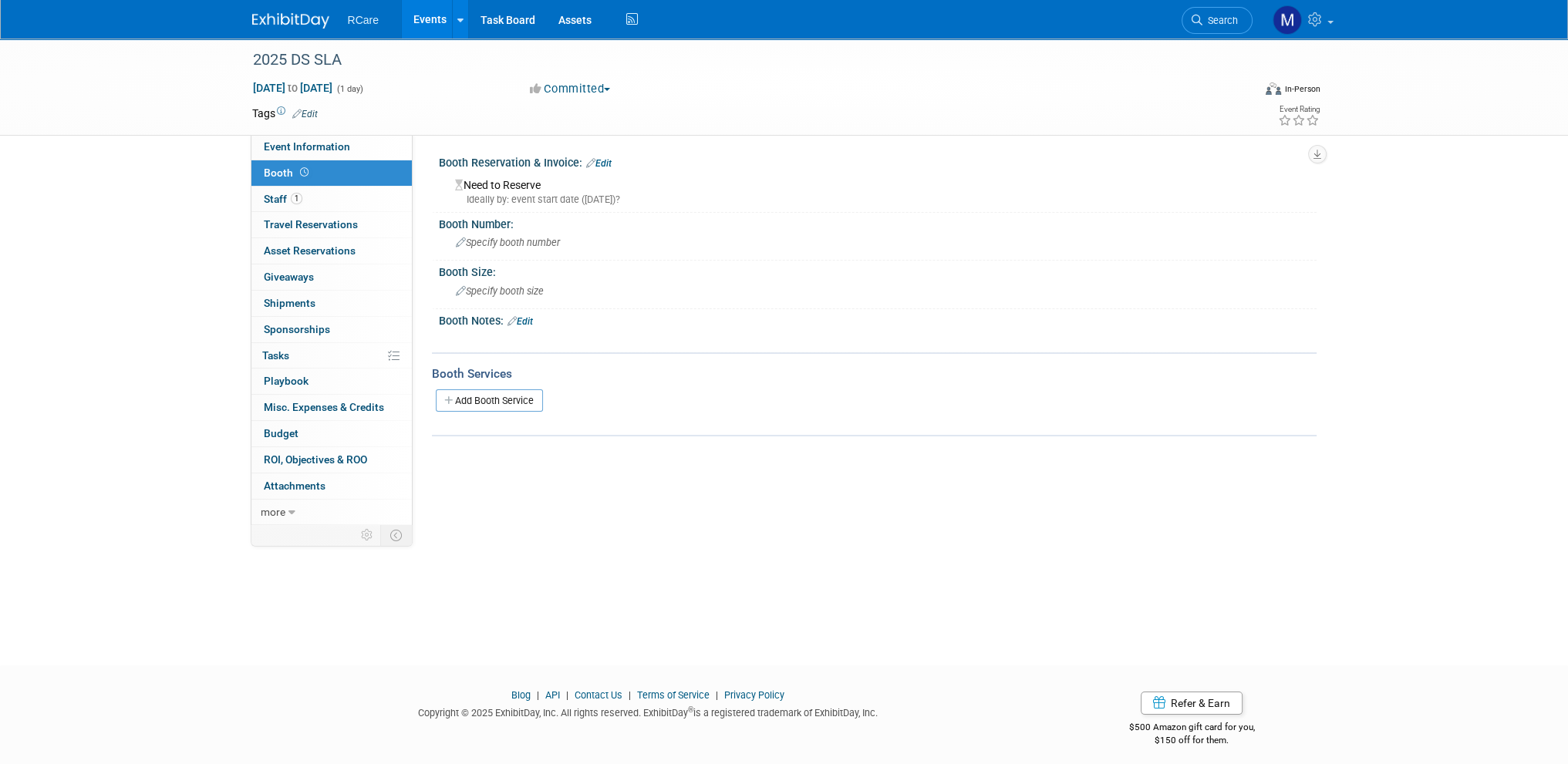
click at [533, 198] on div "Ideally by: event start date (Thu. Oct 2, 2025)?" at bounding box center [880, 199] width 850 height 14
click at [607, 164] on link "Edit" at bounding box center [598, 164] width 25 height 11
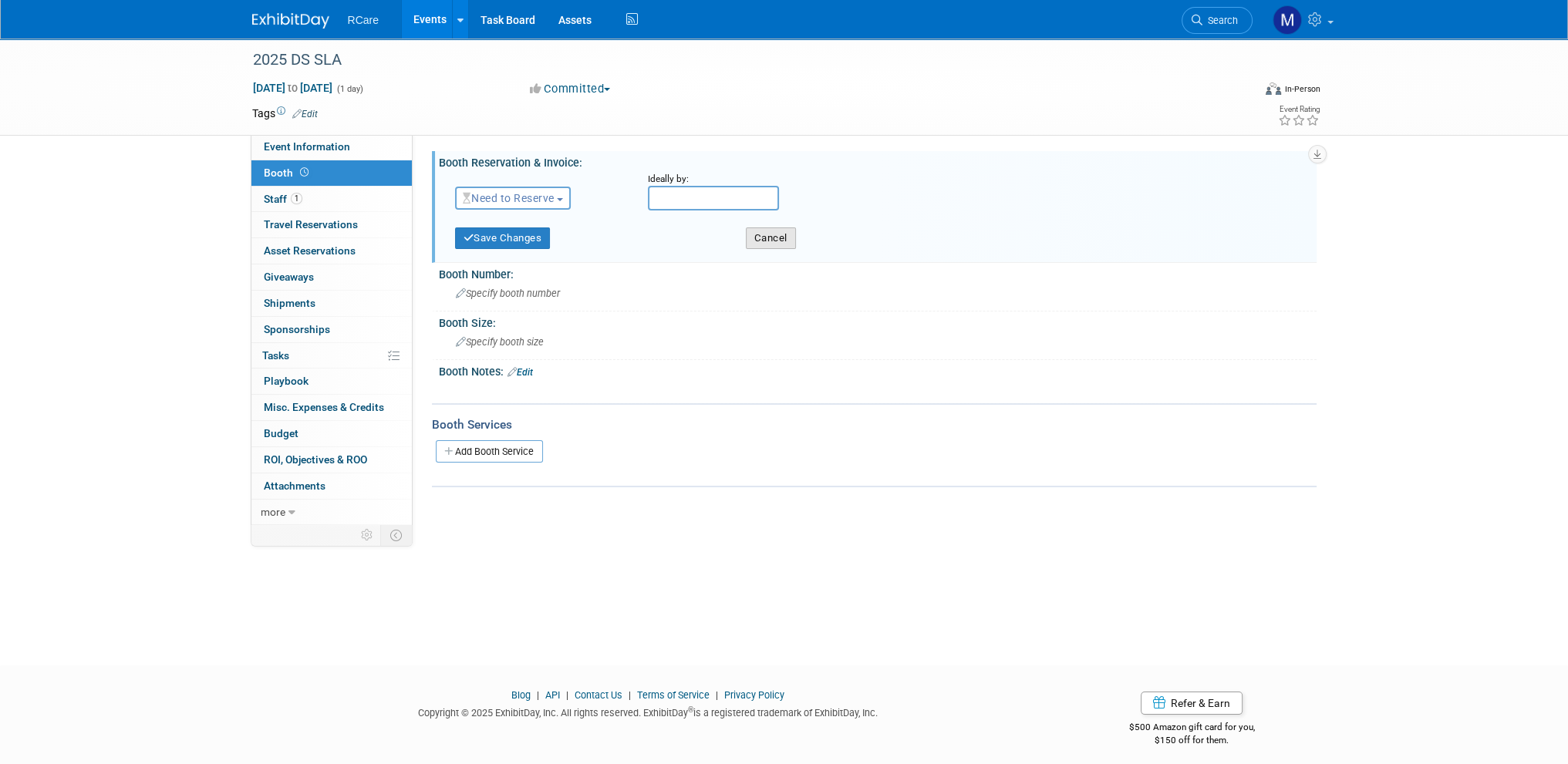
click at [788, 242] on button "Cancel" at bounding box center [770, 238] width 50 height 22
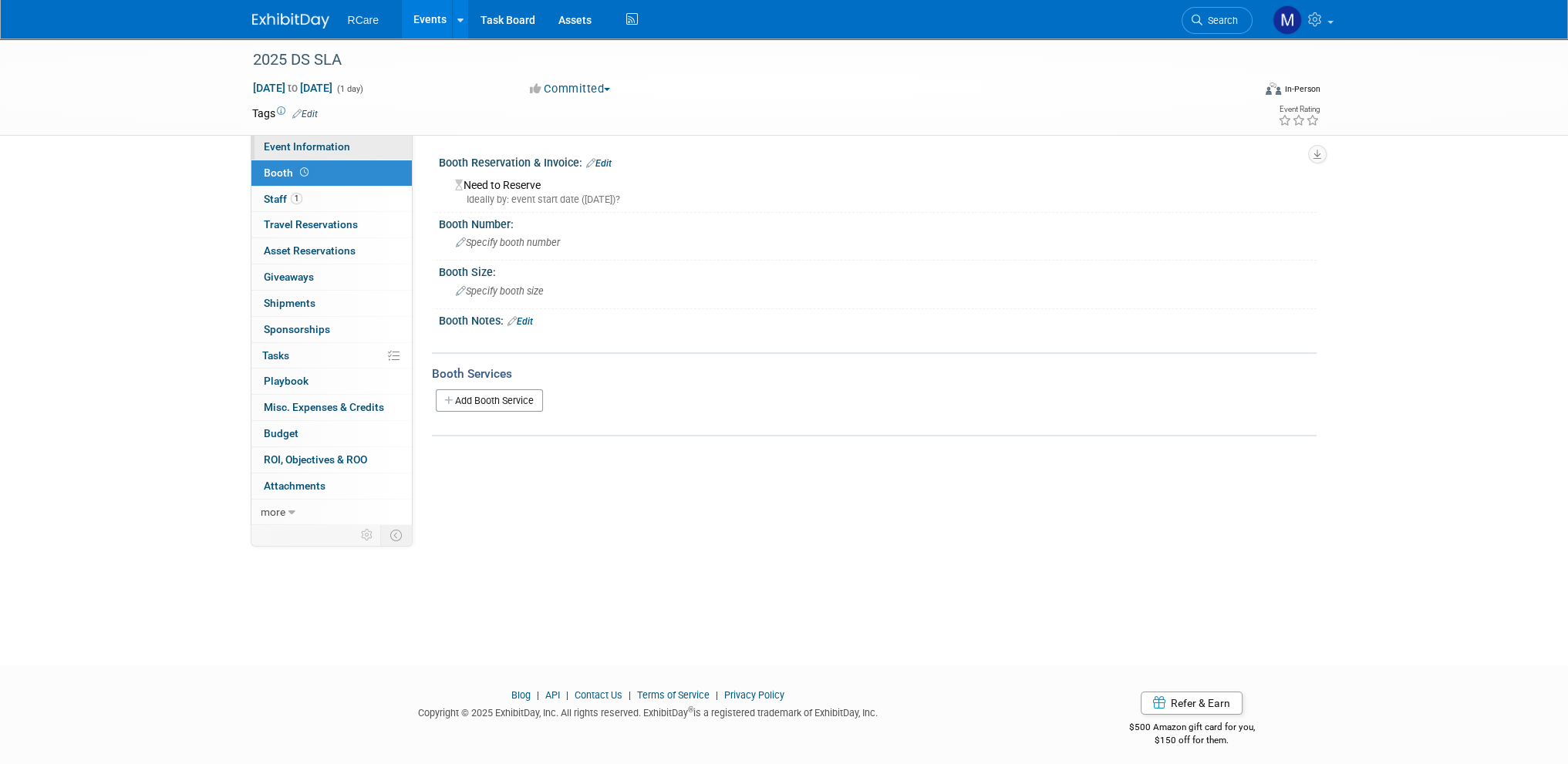
click at [315, 147] on span "Event Information" at bounding box center [306, 147] width 86 height 13
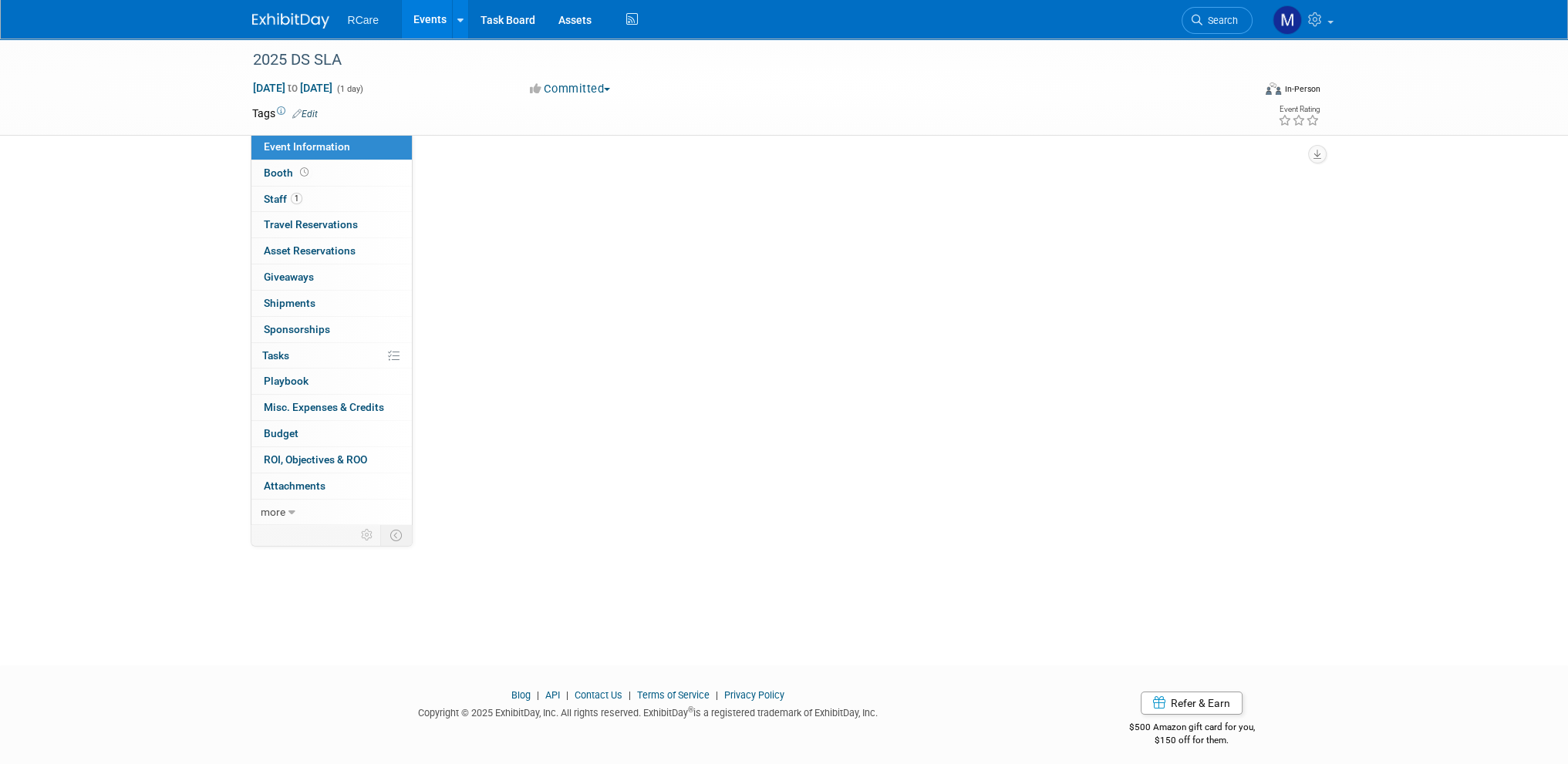
select select "1"
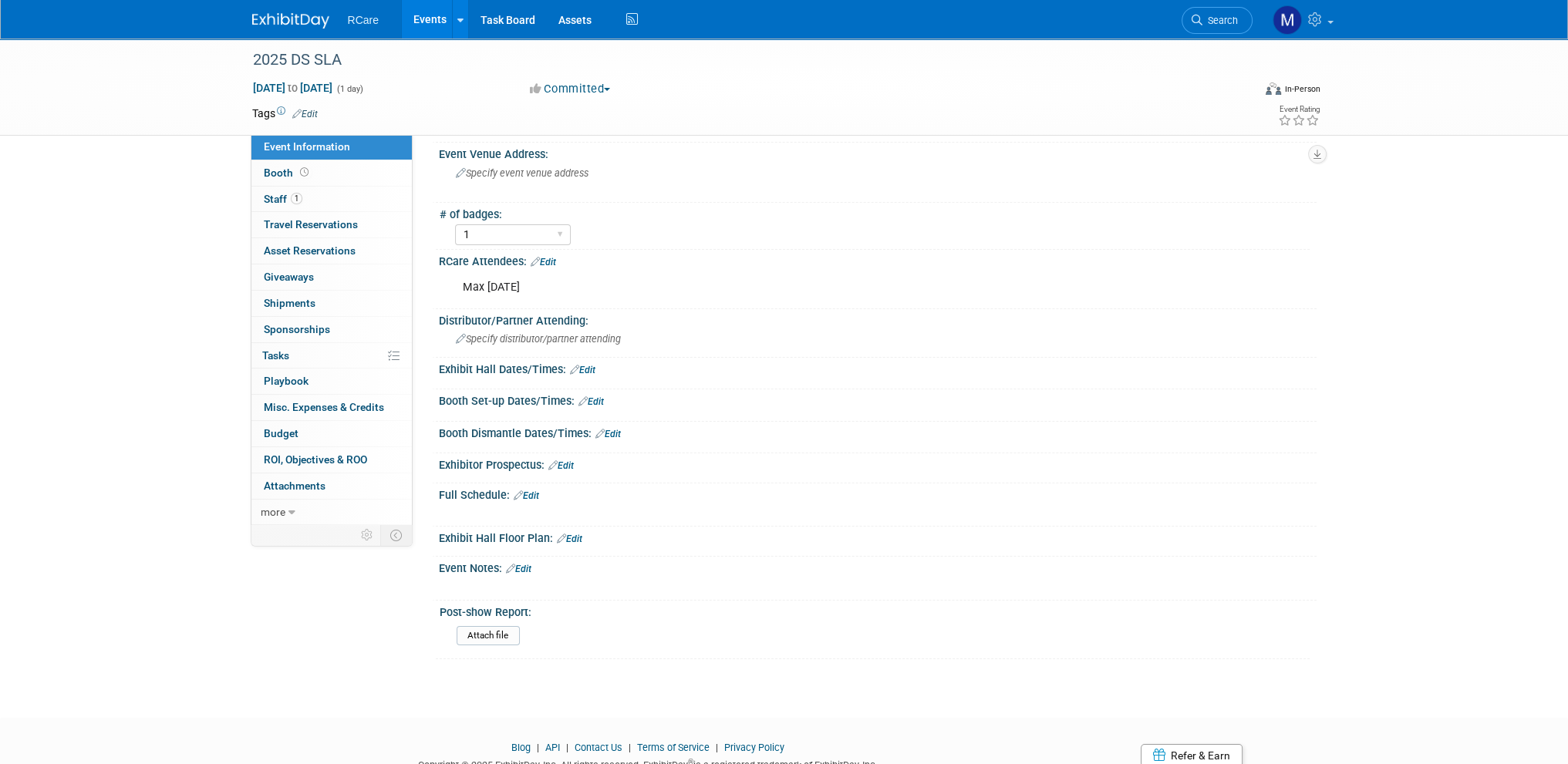
scroll to position [206, 0]
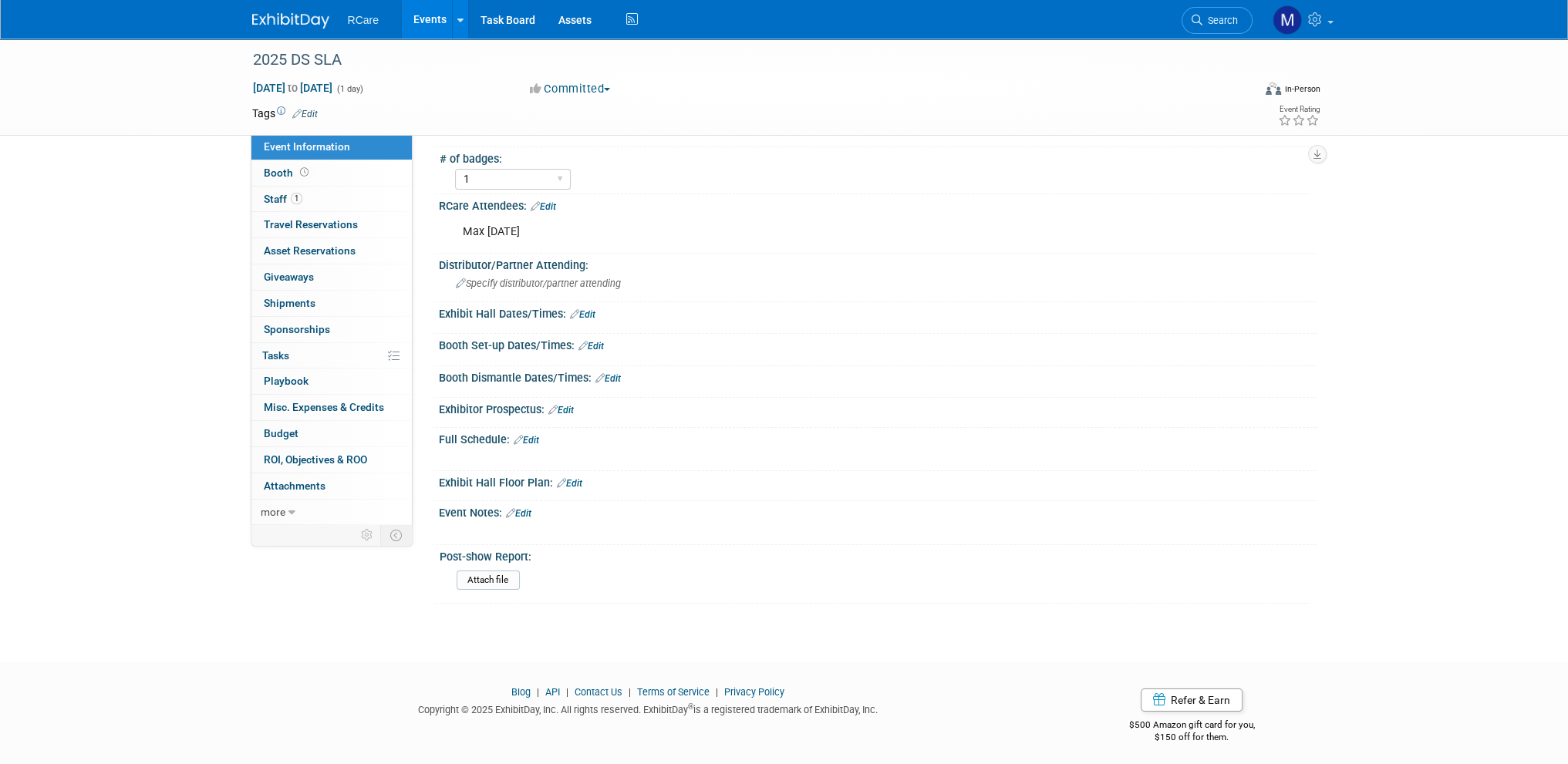
click at [530, 508] on link "Edit" at bounding box center [519, 513] width 25 height 11
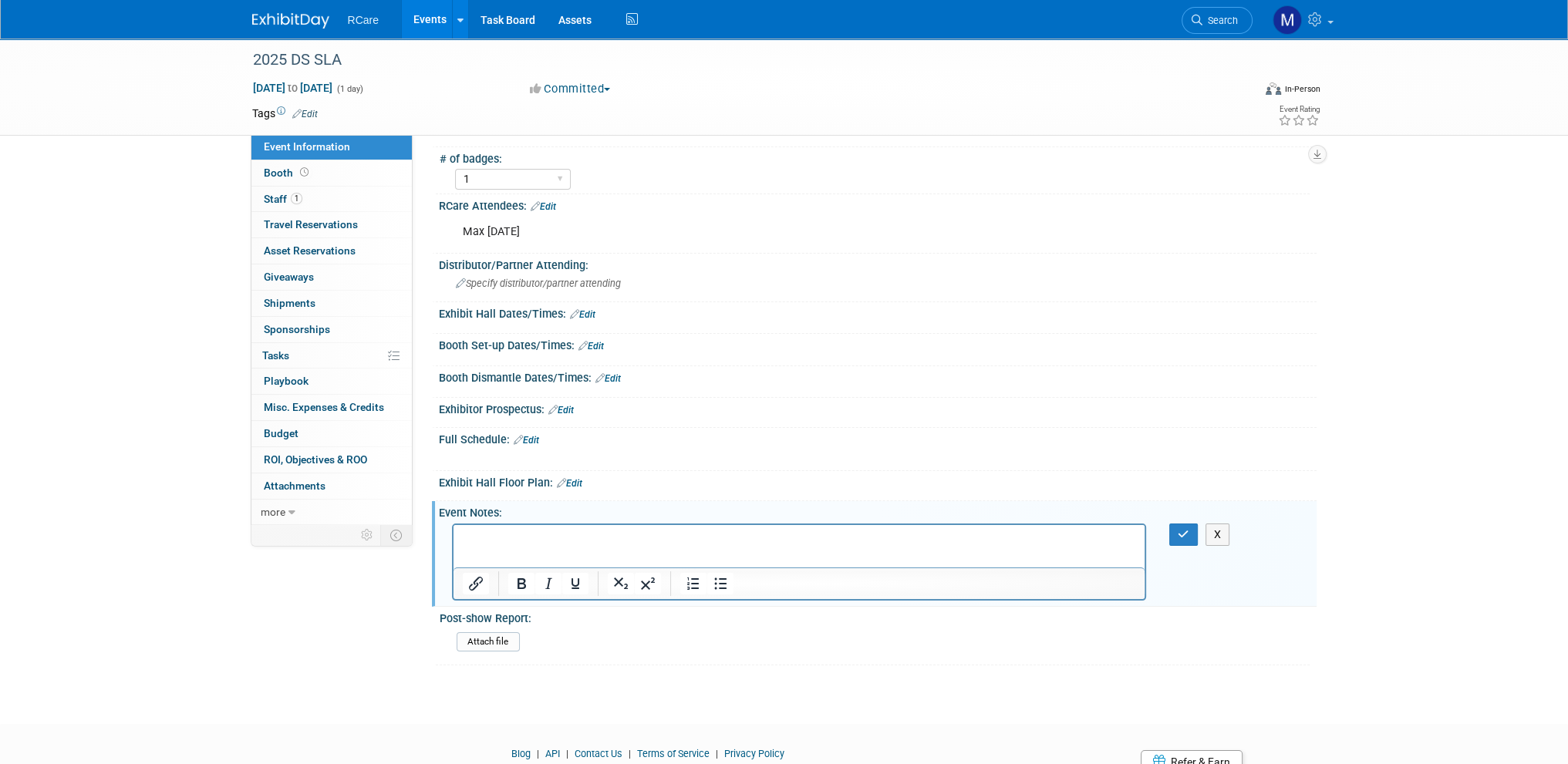
scroll to position [0, 0]
click at [1180, 523] on button "button" at bounding box center [1183, 534] width 29 height 23
